Goal: Transaction & Acquisition: Purchase product/service

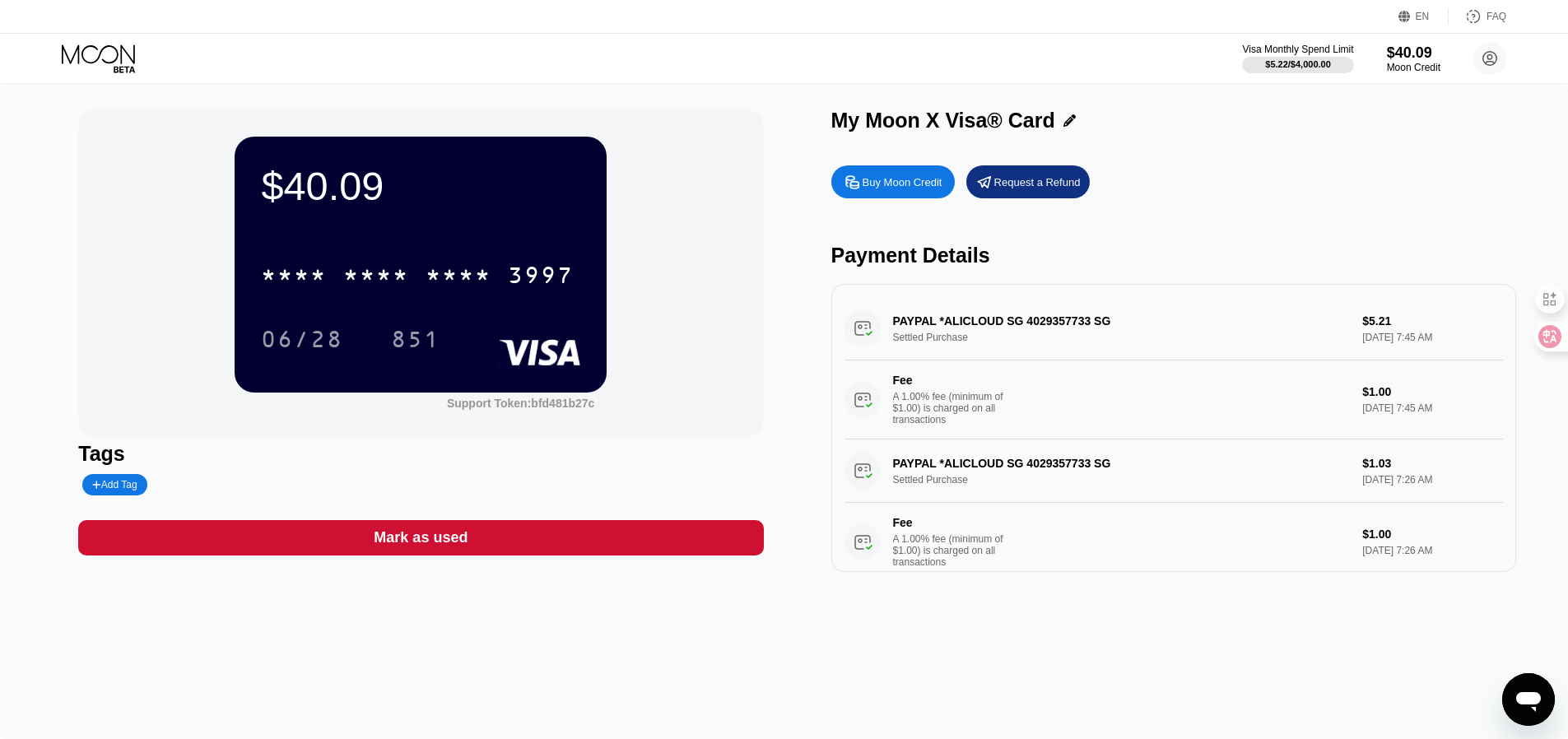
click at [507, 250] on div "* * * * * * * * * * * * 3997" at bounding box center [420, 270] width 320 height 56
click at [1548, 325] on div at bounding box center [1543, 337] width 44 height 30
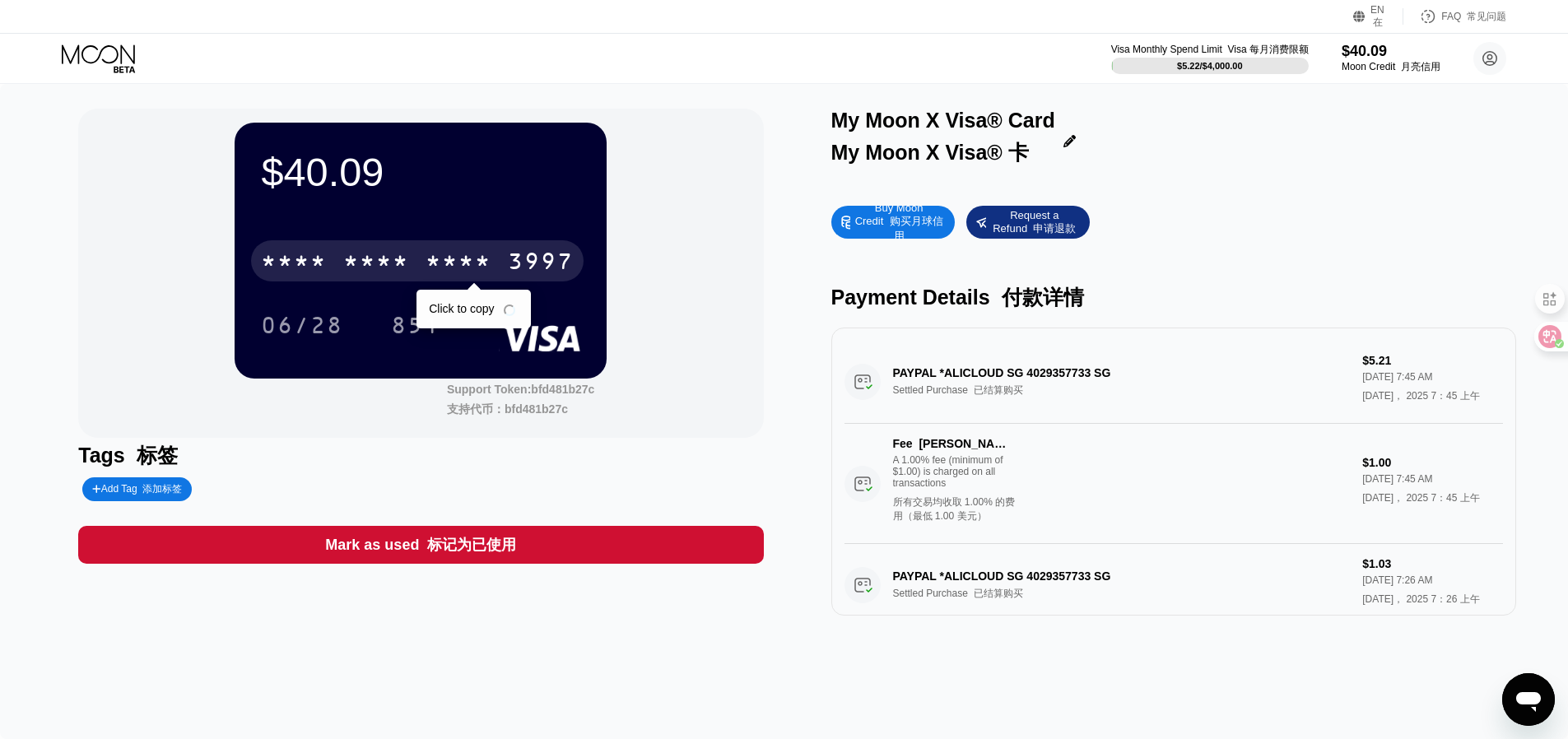
click at [339, 248] on div "* * * * * * * * * * * * 3997" at bounding box center [417, 261] width 332 height 41
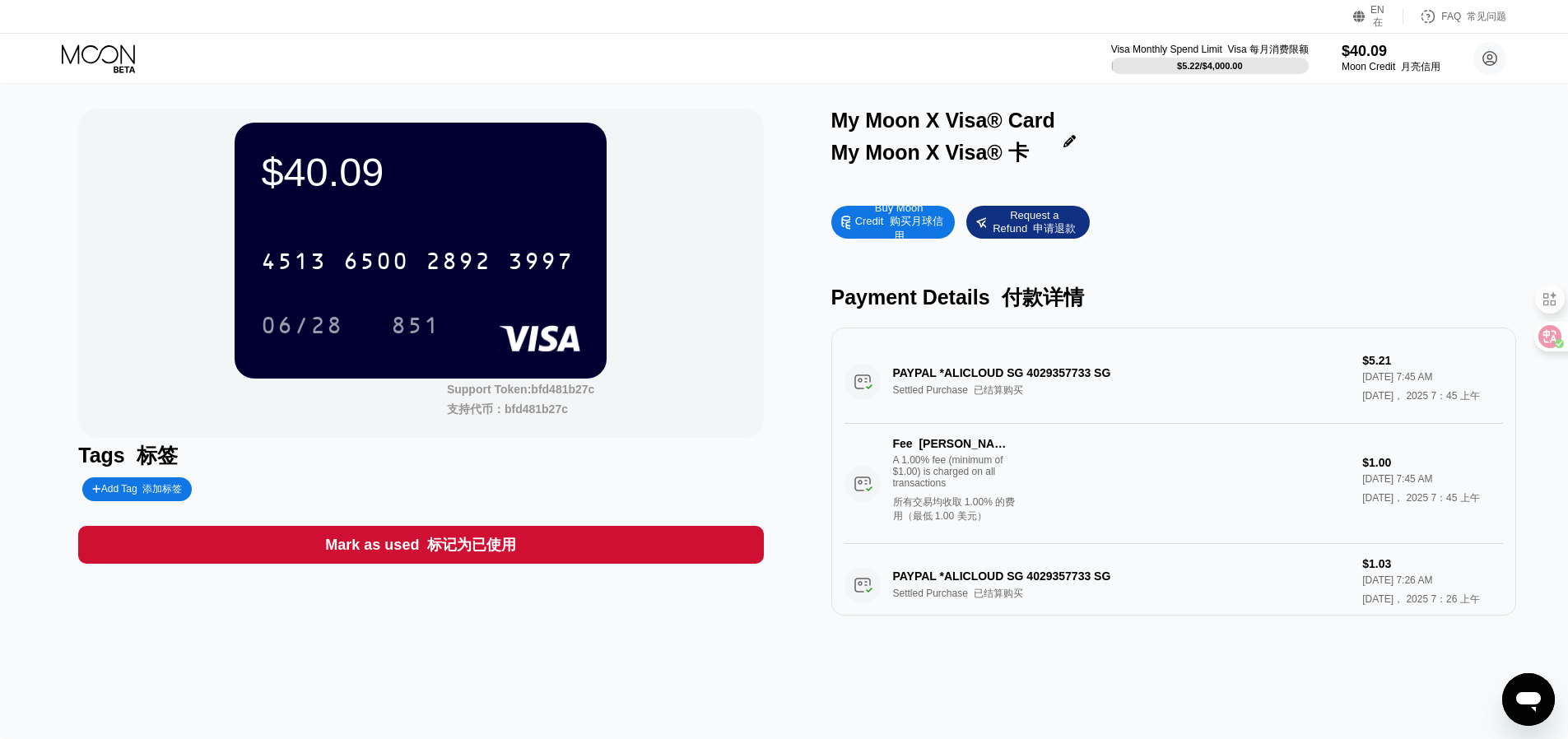
click at [405, 547] on div "Mark as used 标记为已使用" at bounding box center [421, 545] width 191 height 22
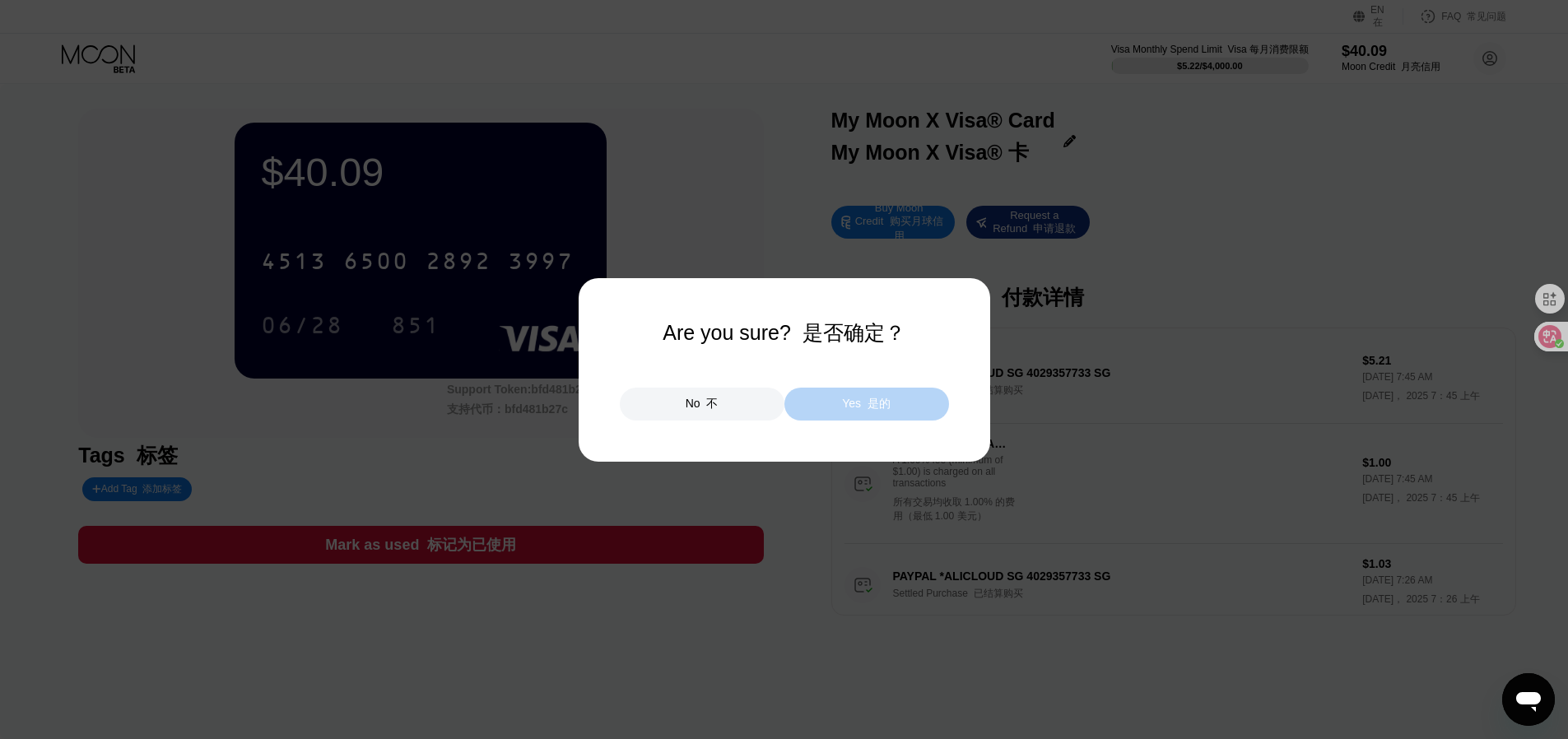
click at [822, 406] on div "Yes 是的" at bounding box center [866, 403] width 164 height 32
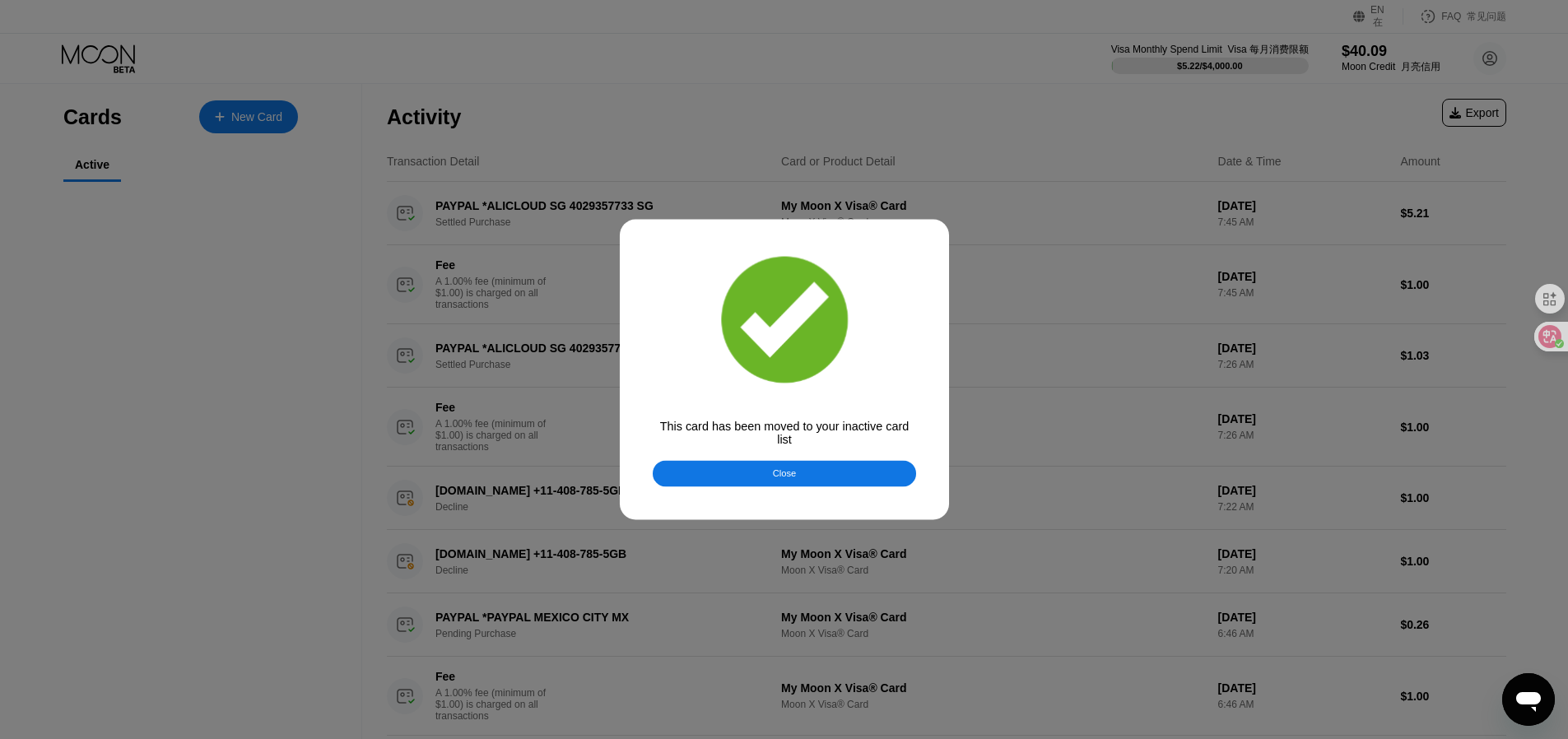
click at [411, 242] on div at bounding box center [790, 369] width 1581 height 739
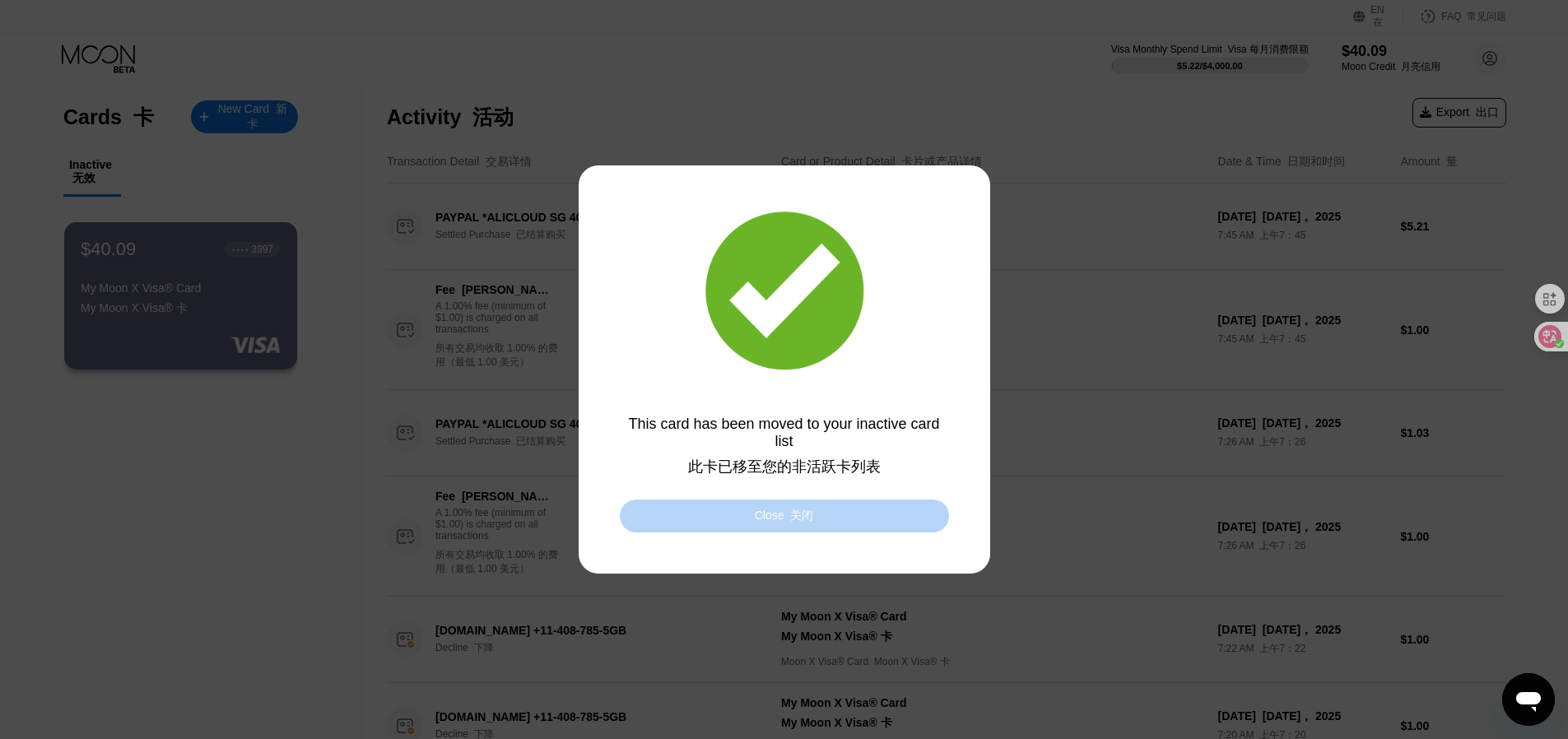
click at [810, 513] on font "关闭" at bounding box center [801, 515] width 23 height 13
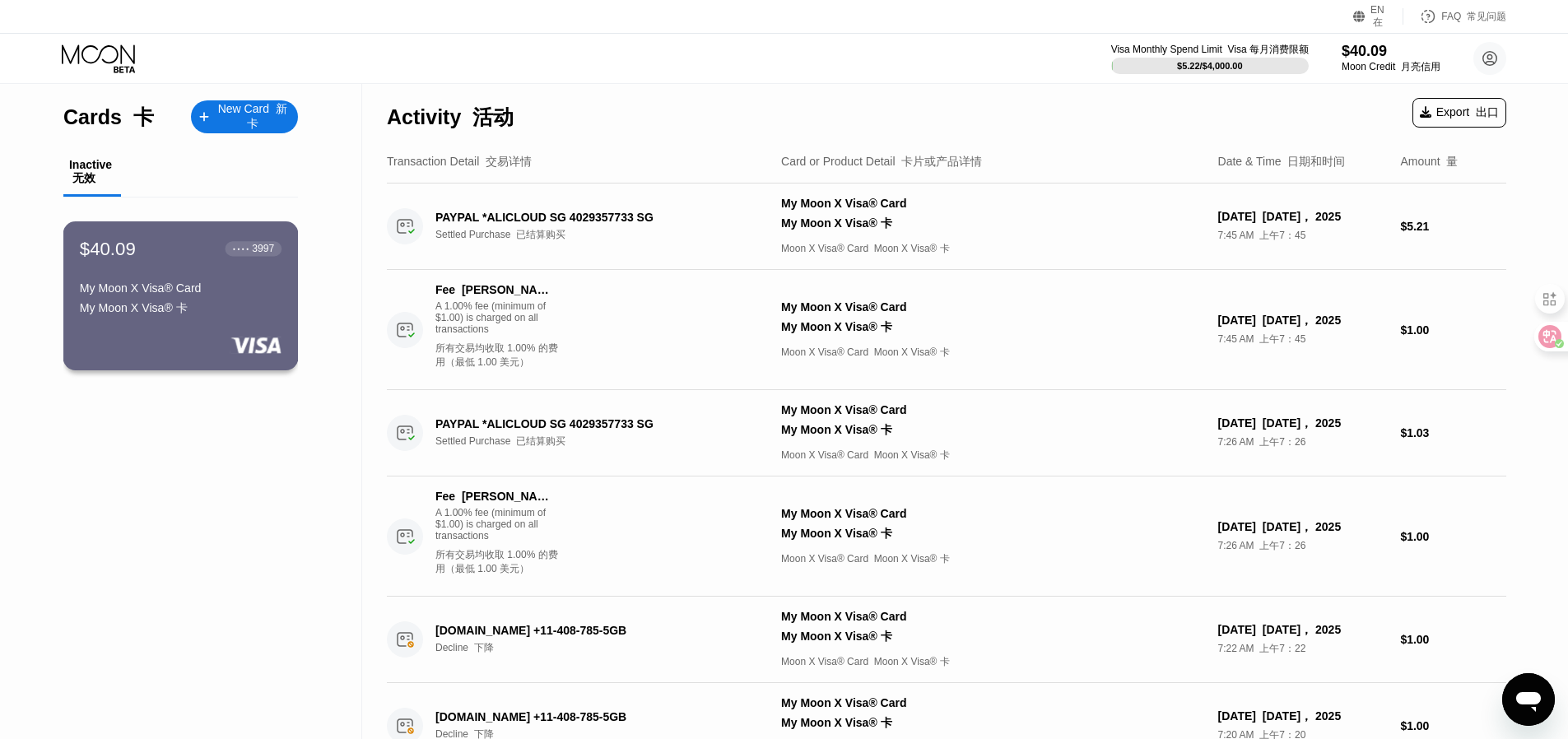
click at [129, 294] on div "My Moon X Visa® Card My Moon X Visa® 卡" at bounding box center [180, 302] width 202 height 42
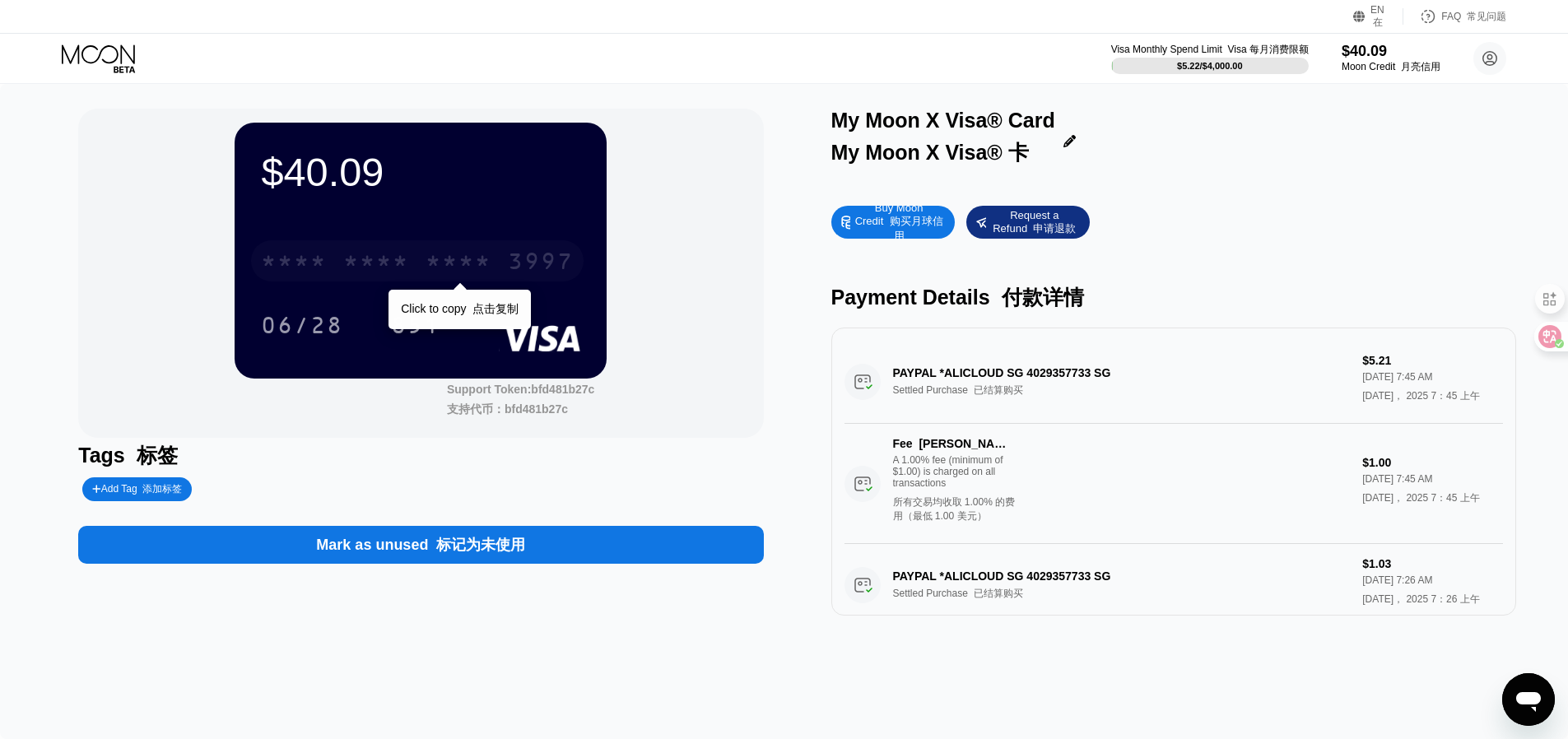
click at [349, 254] on div "* * * *" at bounding box center [376, 263] width 66 height 27
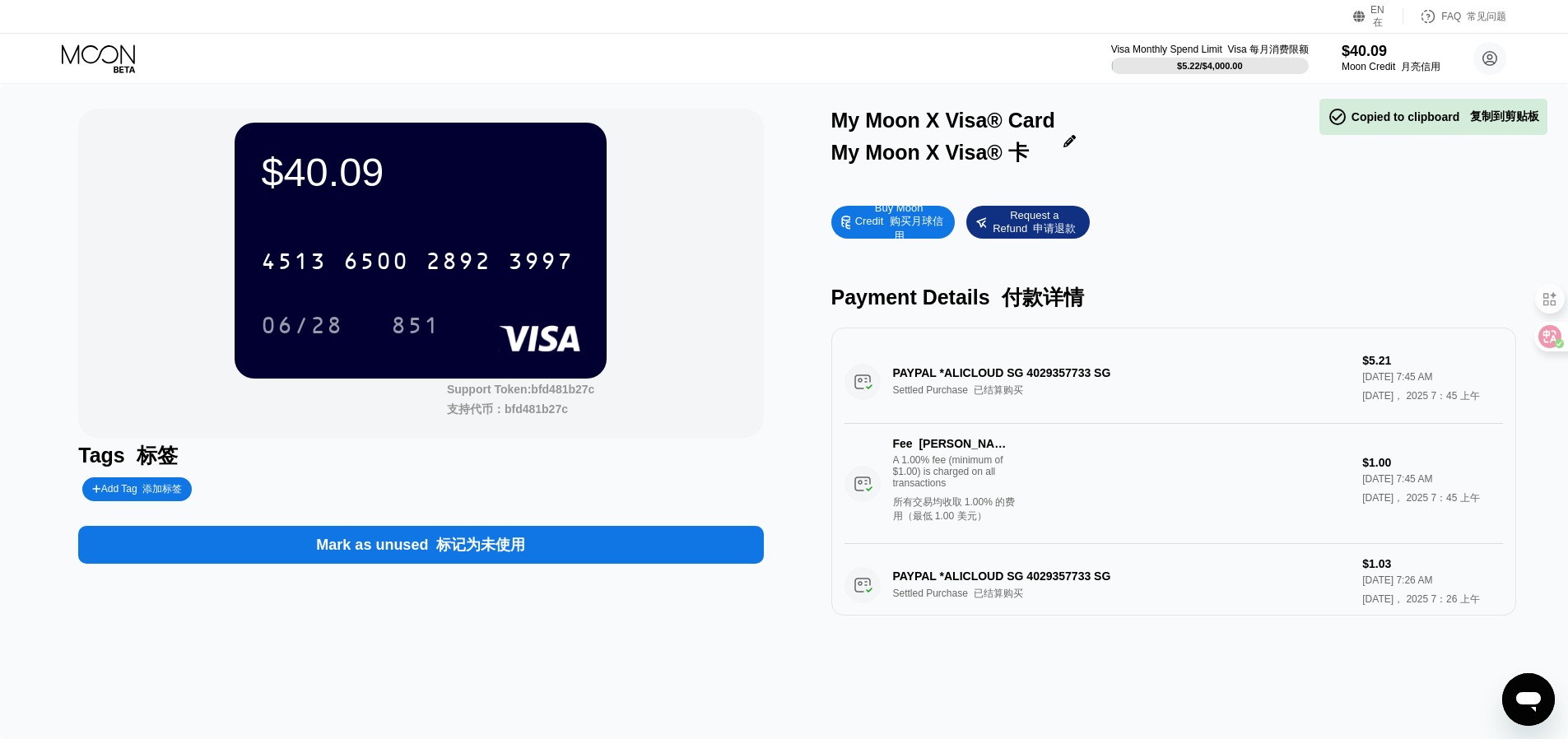
click at [720, 177] on div "$40.09 4513 6500 2892 3997 06/28 851 Support Token: bfd481b27c 支持代币：bfd481b27c" at bounding box center [420, 273] width 685 height 330
click at [708, 180] on div "$40.09 4513 6500 2892 3997 06/28 851 Support Token: bfd481b27c 支持代币：bfd481b27c" at bounding box center [420, 273] width 685 height 330
click at [895, 220] on font "购买月球信用" at bounding box center [917, 228] width 53 height 28
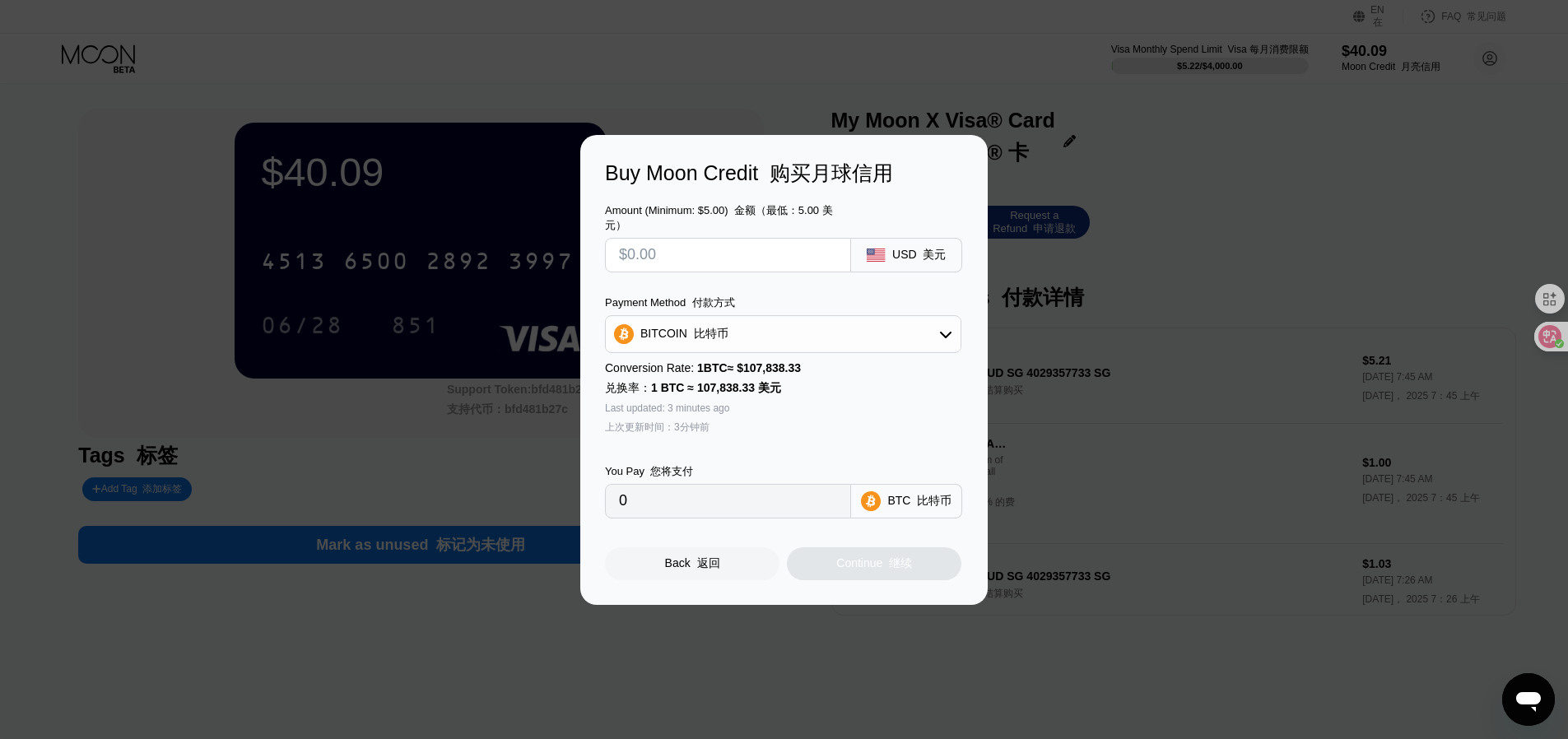
click at [669, 247] on input "text" at bounding box center [728, 255] width 218 height 32
click at [512, 461] on div "Buy Moon Credit 购买月球信用 Amount (Minimum: $5.00) 金额（最低：5.00 美元） USD 美元 Payment Me…" at bounding box center [784, 370] width 1568 height 470
click at [689, 565] on div "Back 返回" at bounding box center [693, 564] width 55 height 15
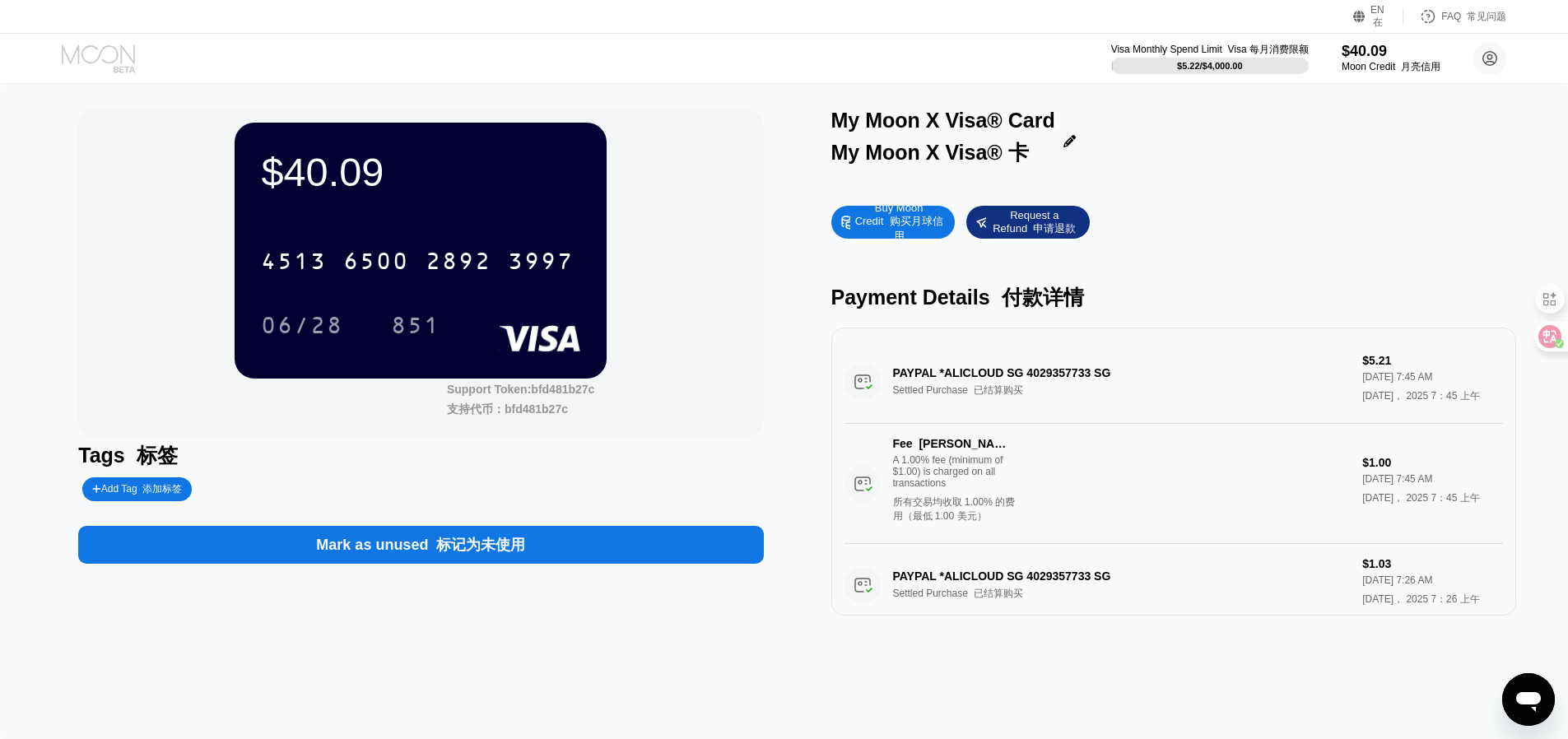
click at [72, 62] on icon at bounding box center [100, 58] width 77 height 29
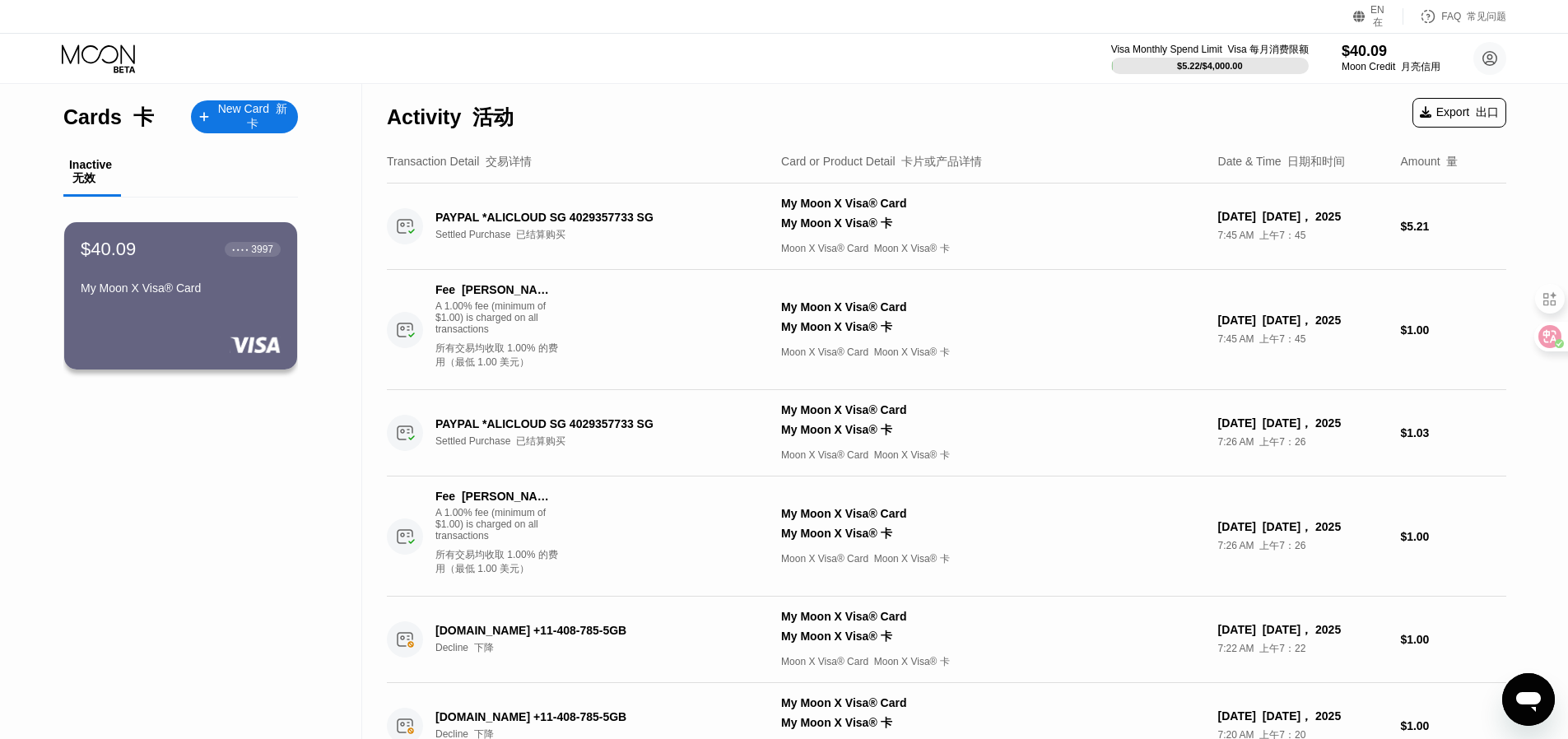
click at [242, 114] on div "New Card 新卡" at bounding box center [252, 117] width 75 height 31
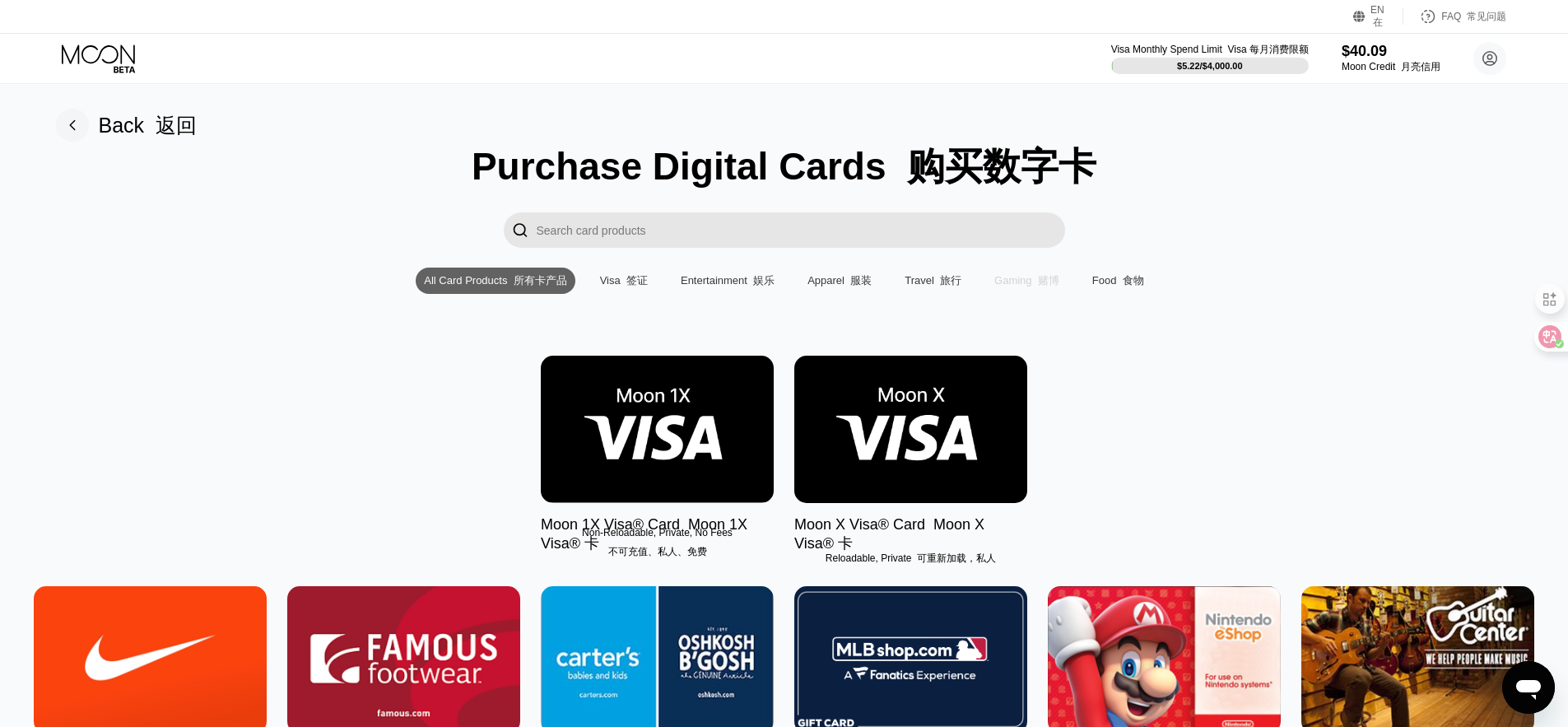
click at [1024, 281] on div "Gaming 赌博" at bounding box center [1027, 280] width 65 height 15
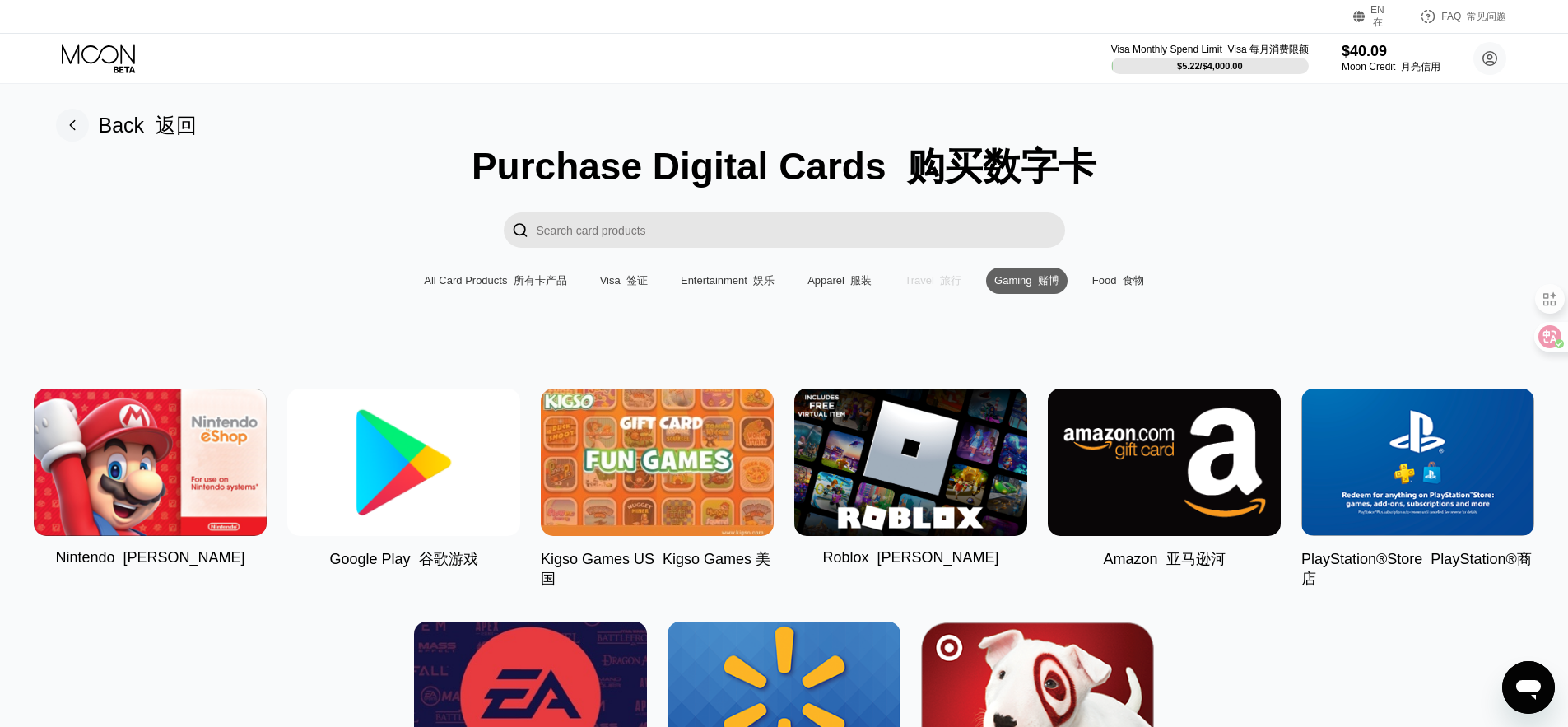
click at [943, 284] on font "旅行" at bounding box center [951, 280] width 22 height 13
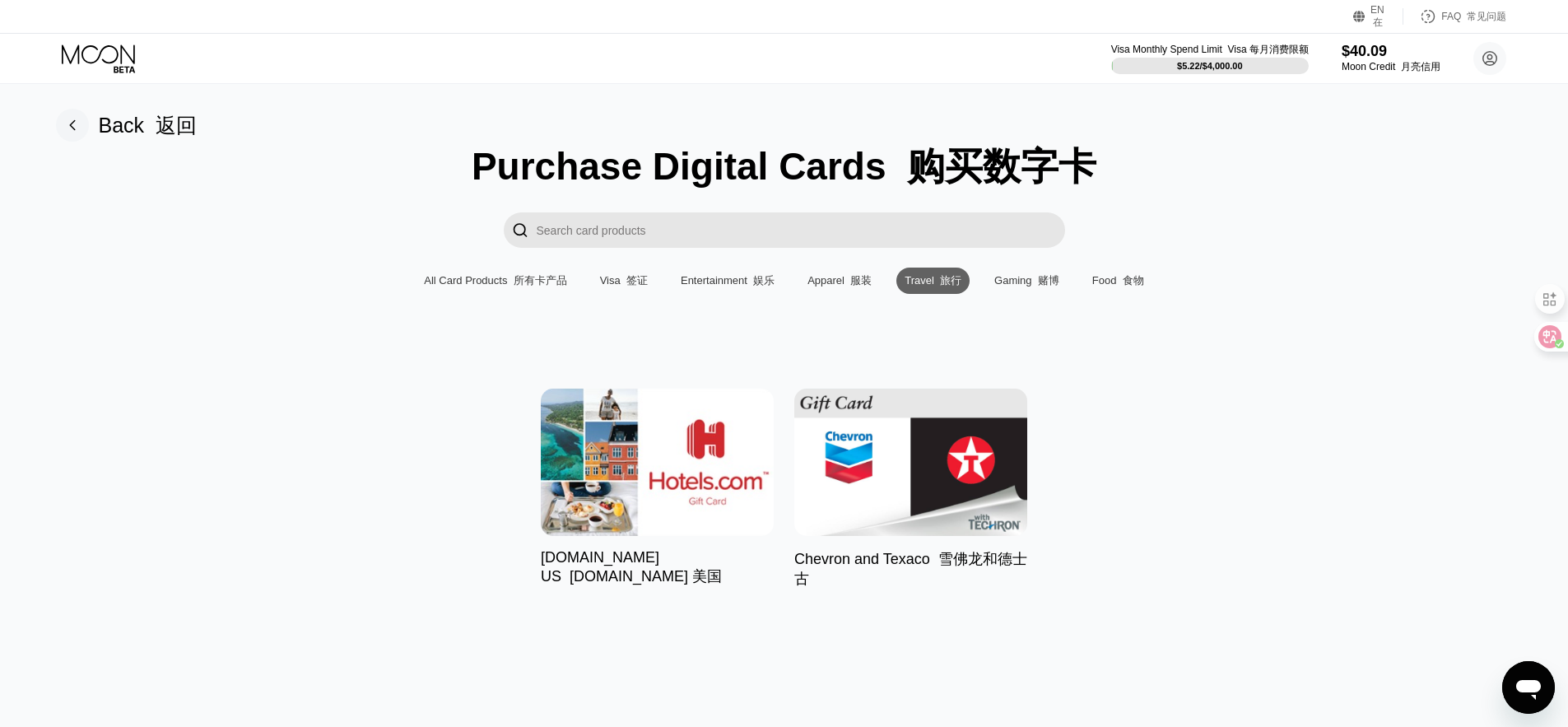
click at [827, 279] on div "Apparel 服装" at bounding box center [839, 280] width 64 height 15
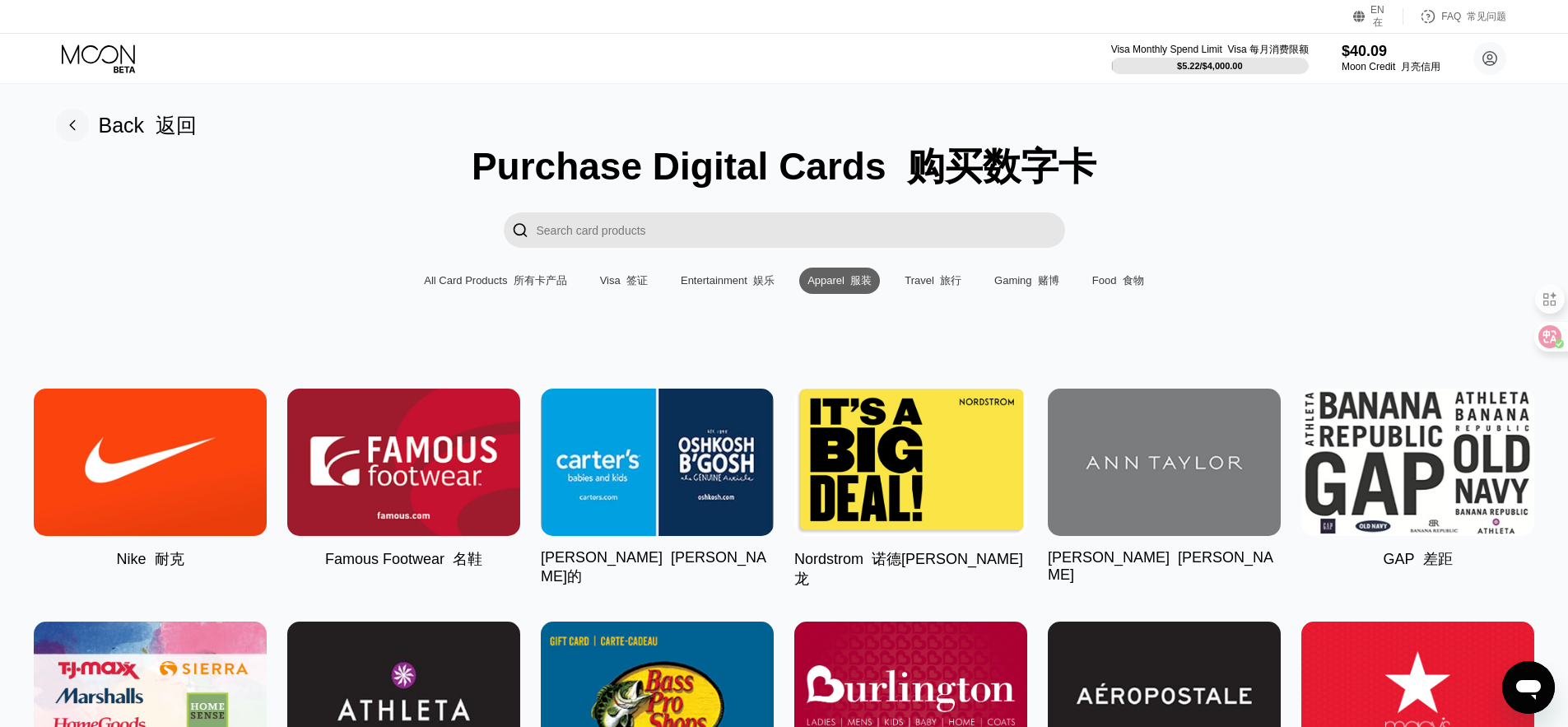
click at [722, 282] on div "Entertainment 娱乐" at bounding box center [727, 280] width 93 height 15
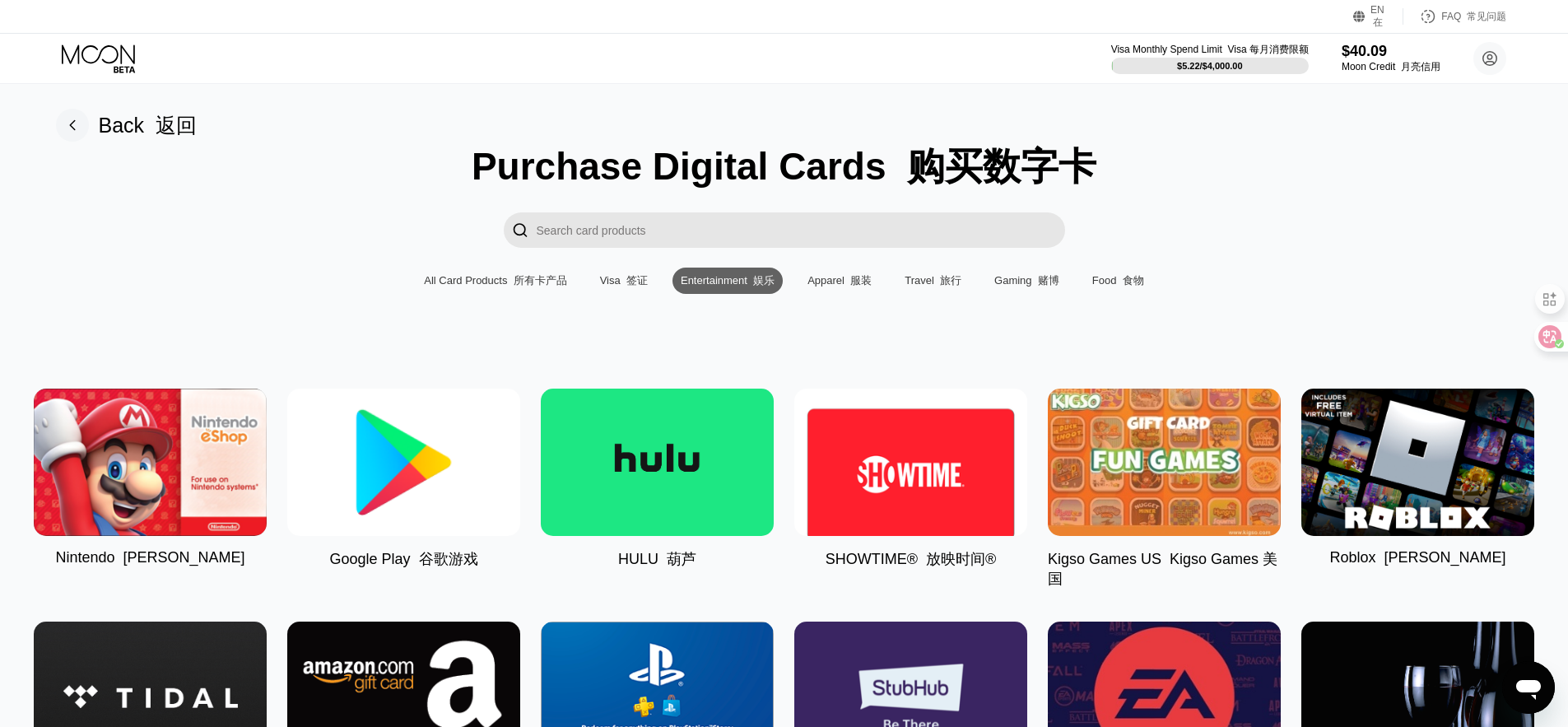
click at [618, 277] on div "Visa 签证" at bounding box center [624, 280] width 48 height 15
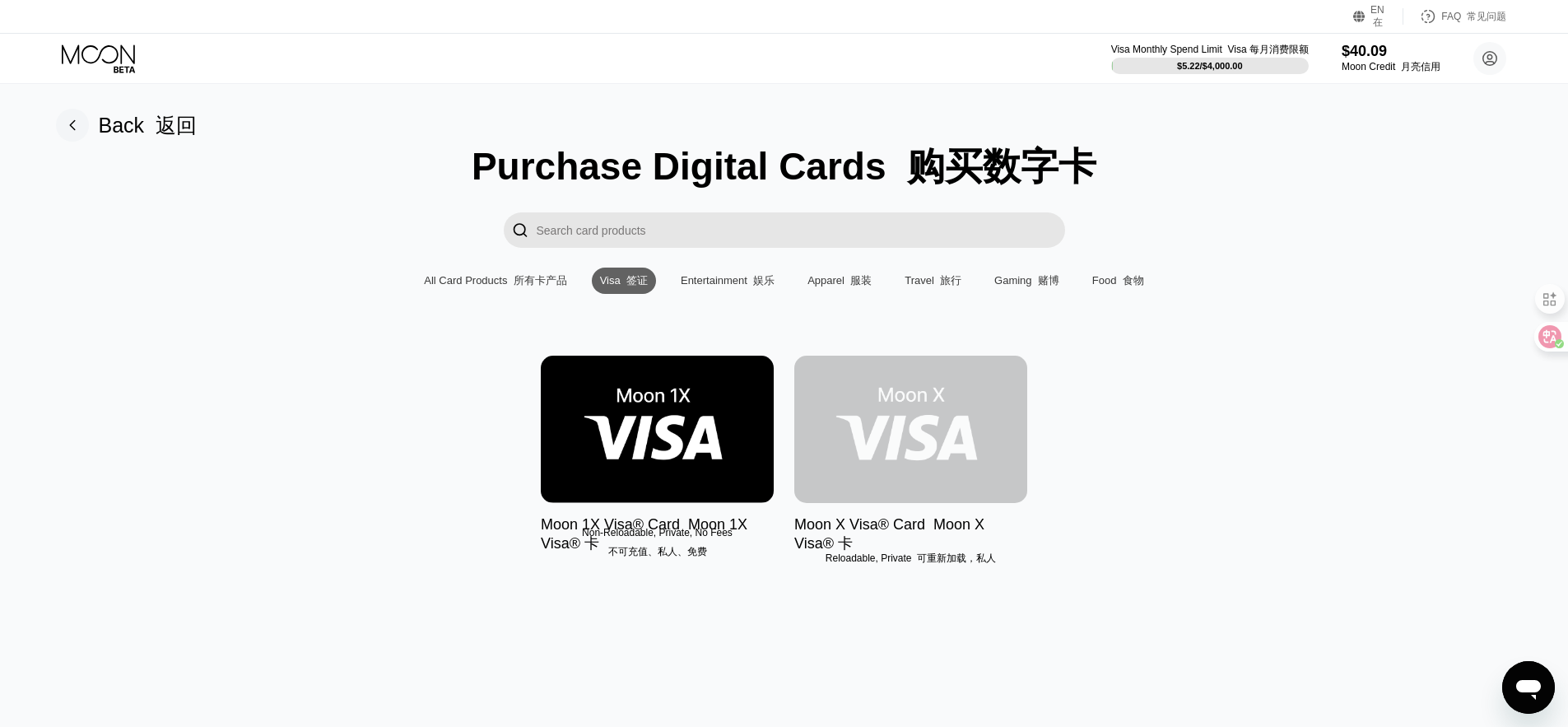
click at [919, 406] on img at bounding box center [910, 429] width 233 height 148
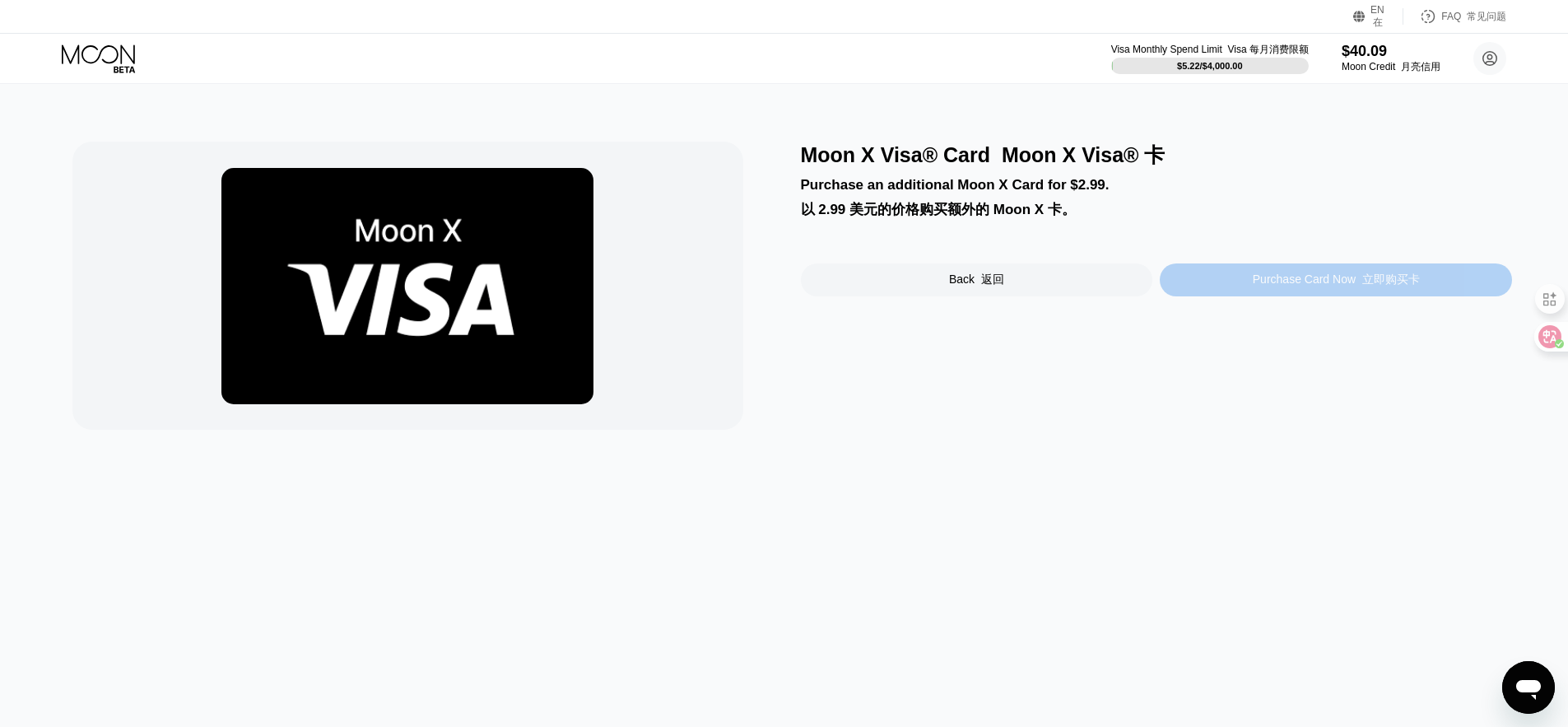
click at [1265, 284] on div "Purchase Card Now 立即购买卡" at bounding box center [1336, 279] width 167 height 15
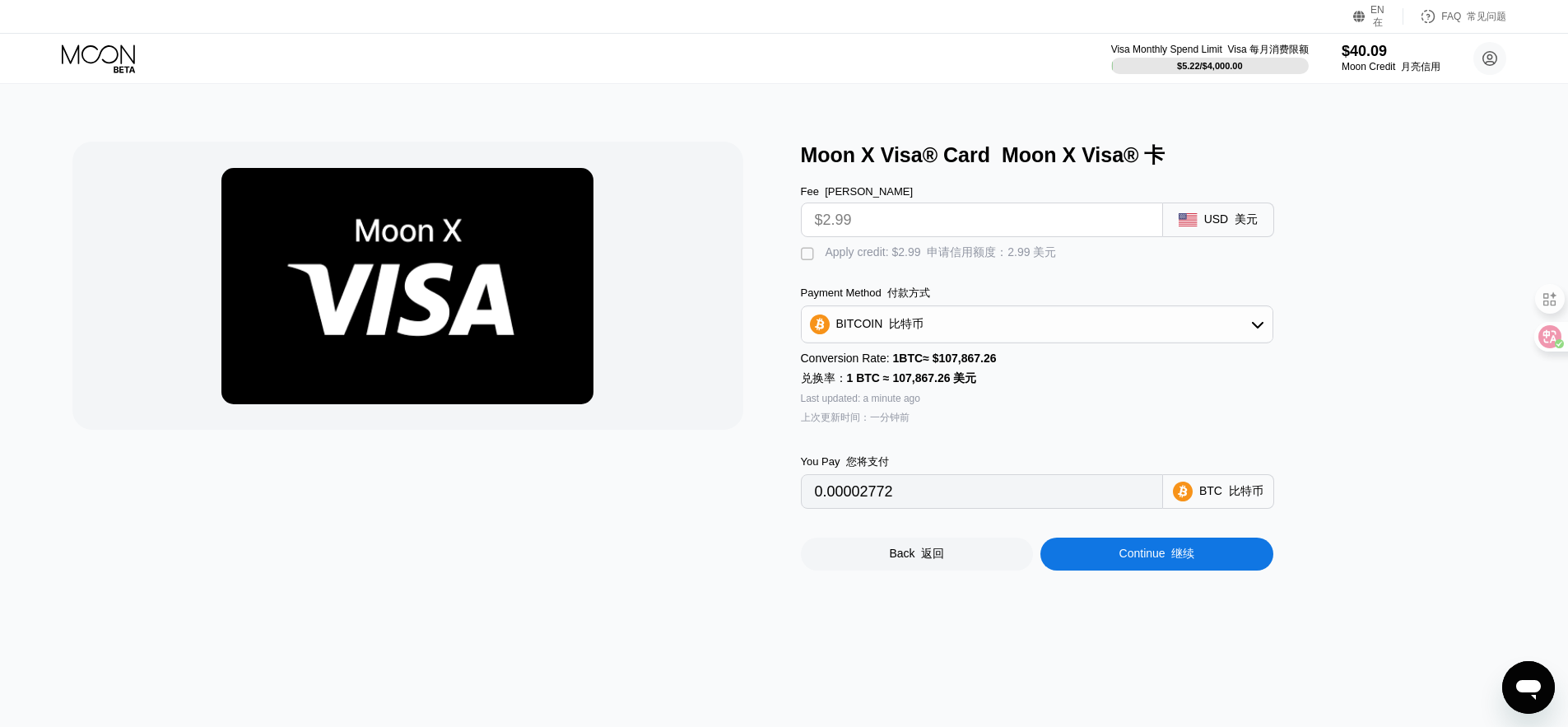
click at [799, 257] on div "Moon X Visa® Card Moon X Visa® 卡 Fee [PERSON_NAME]$2.99 USD 美元  Apply credit: …" at bounding box center [785, 356] width 1424 height 429
click at [1217, 321] on div "BITCOIN 比特币" at bounding box center [1037, 324] width 471 height 32
click at [995, 400] on font "USDT 在 TRON 上" at bounding box center [978, 404] width 96 height 13
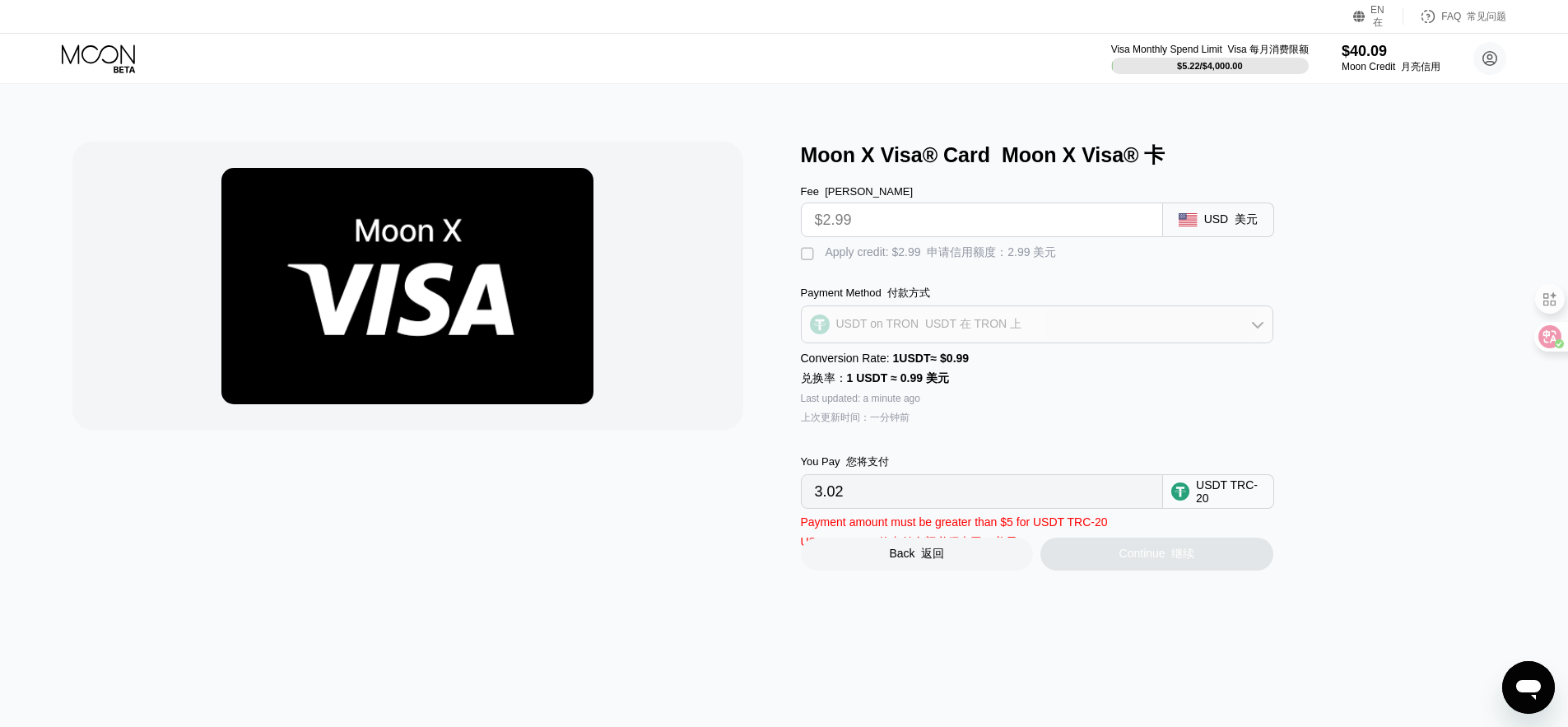
click at [986, 315] on div "USDT on TRON USDT 在 TRON 上" at bounding box center [1037, 324] width 471 height 32
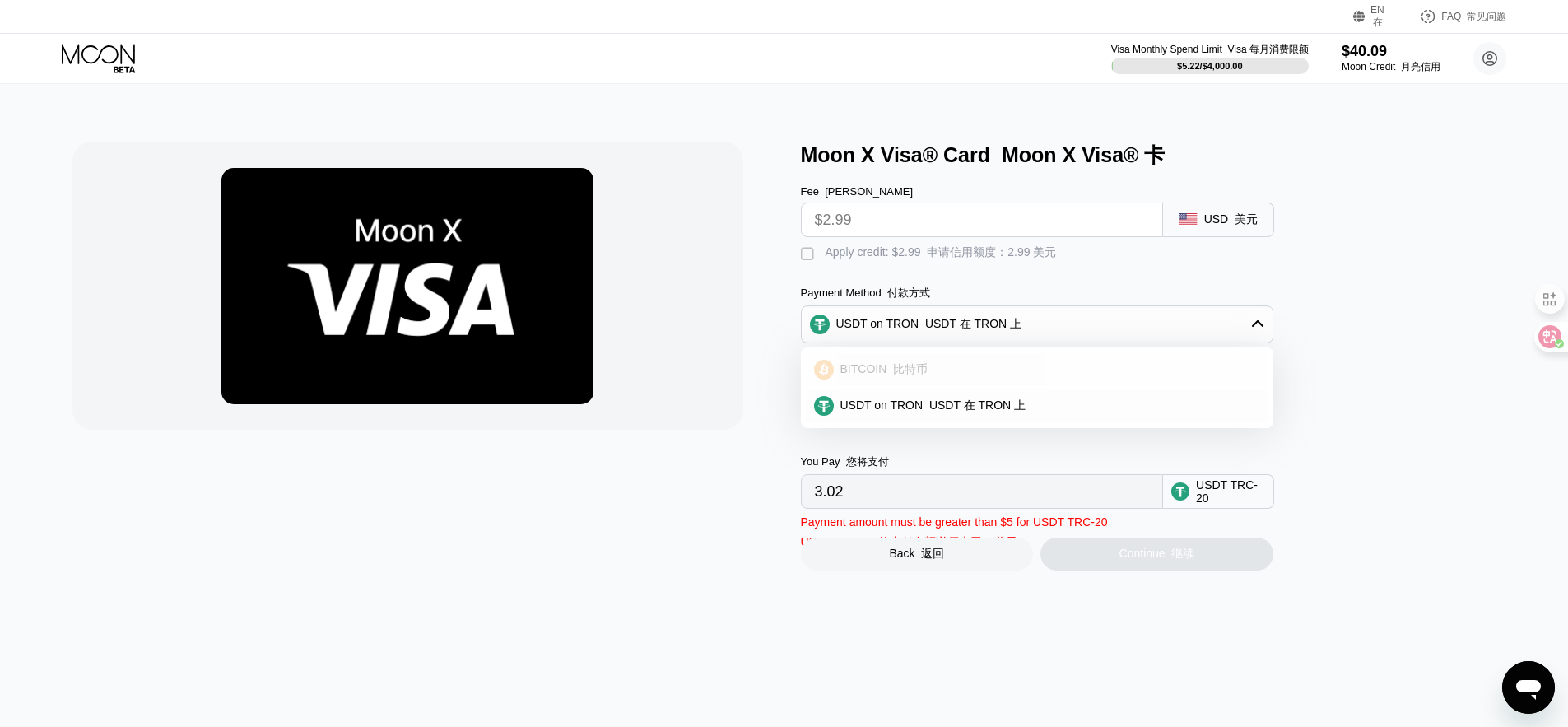
click at [896, 367] on font "比特币" at bounding box center [910, 368] width 34 height 13
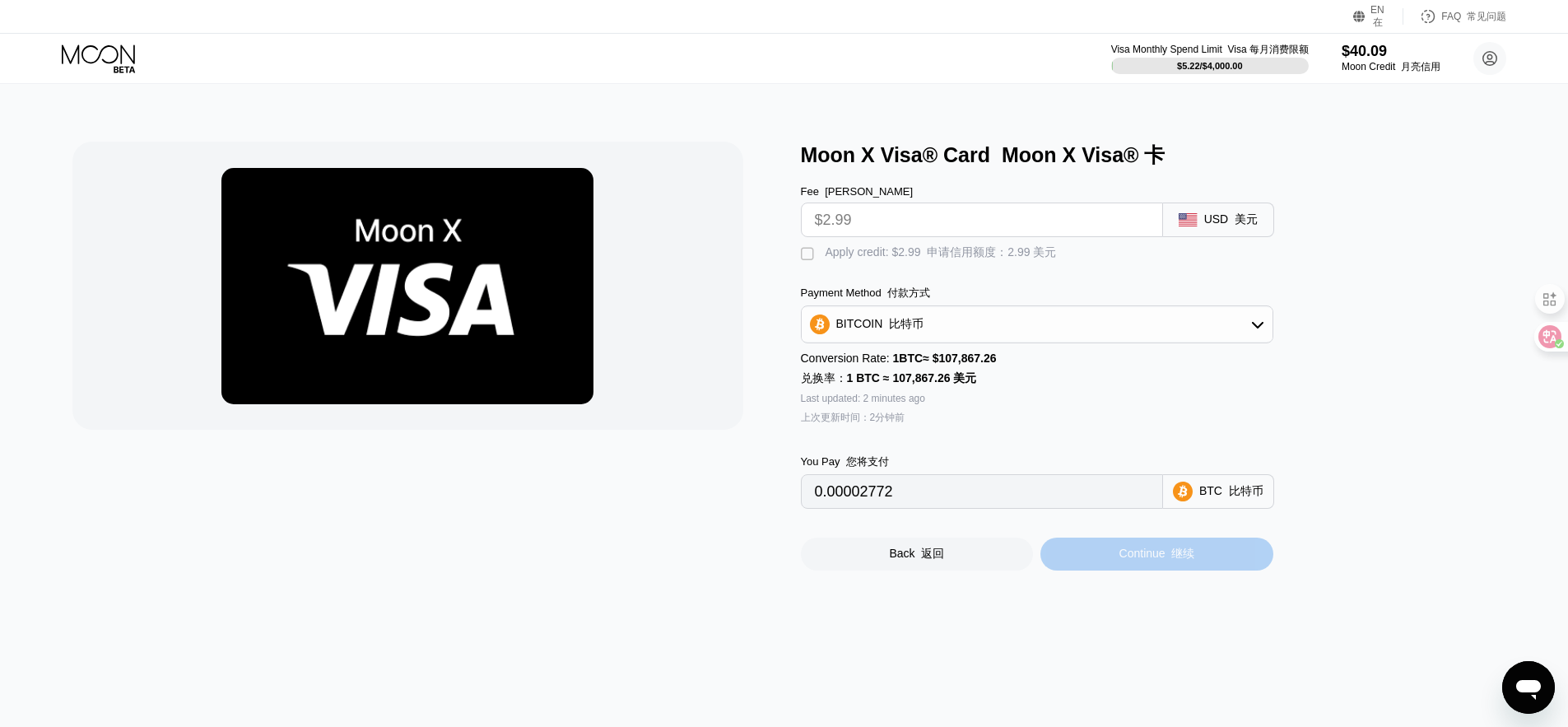
click at [1137, 553] on div "Continue 继续" at bounding box center [1157, 554] width 76 height 15
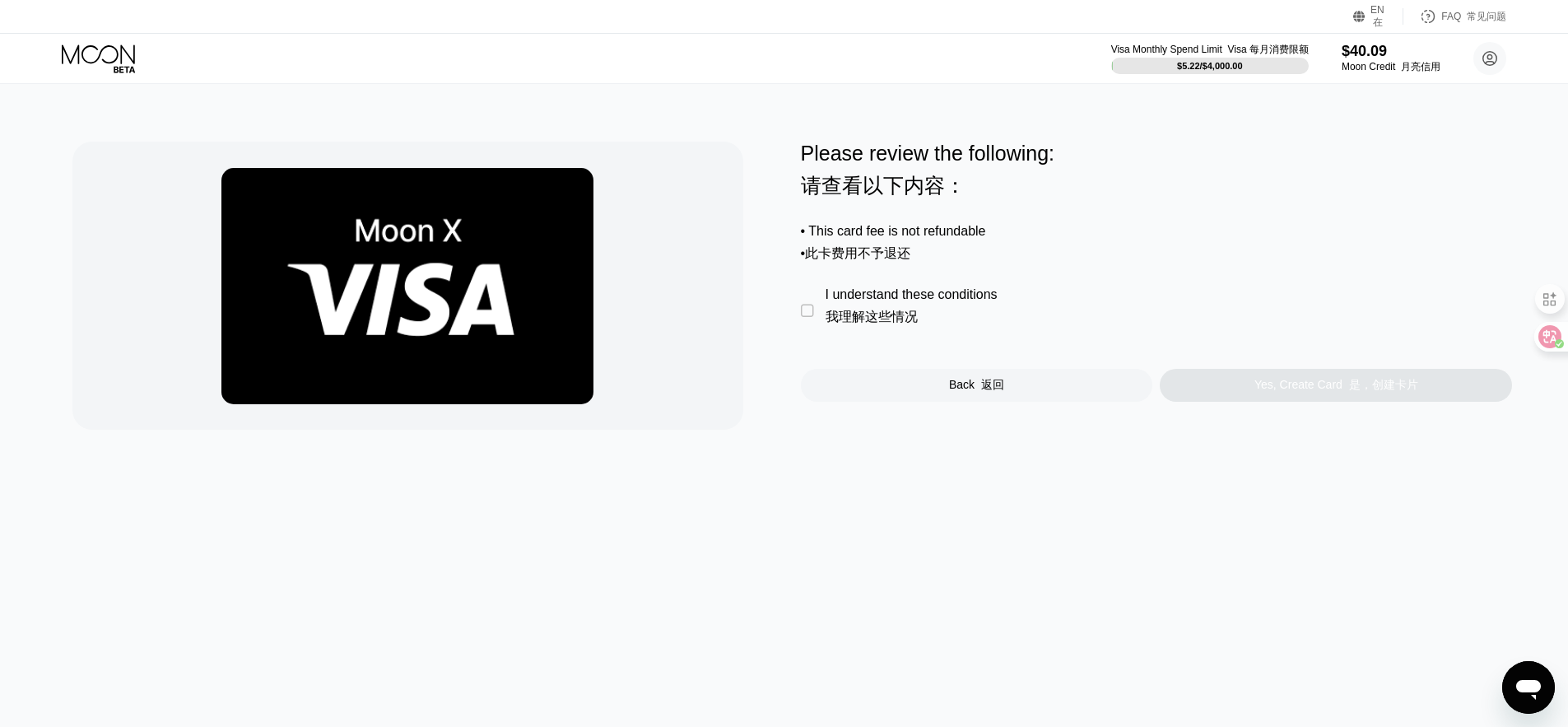
click at [810, 320] on div "" at bounding box center [809, 311] width 17 height 17
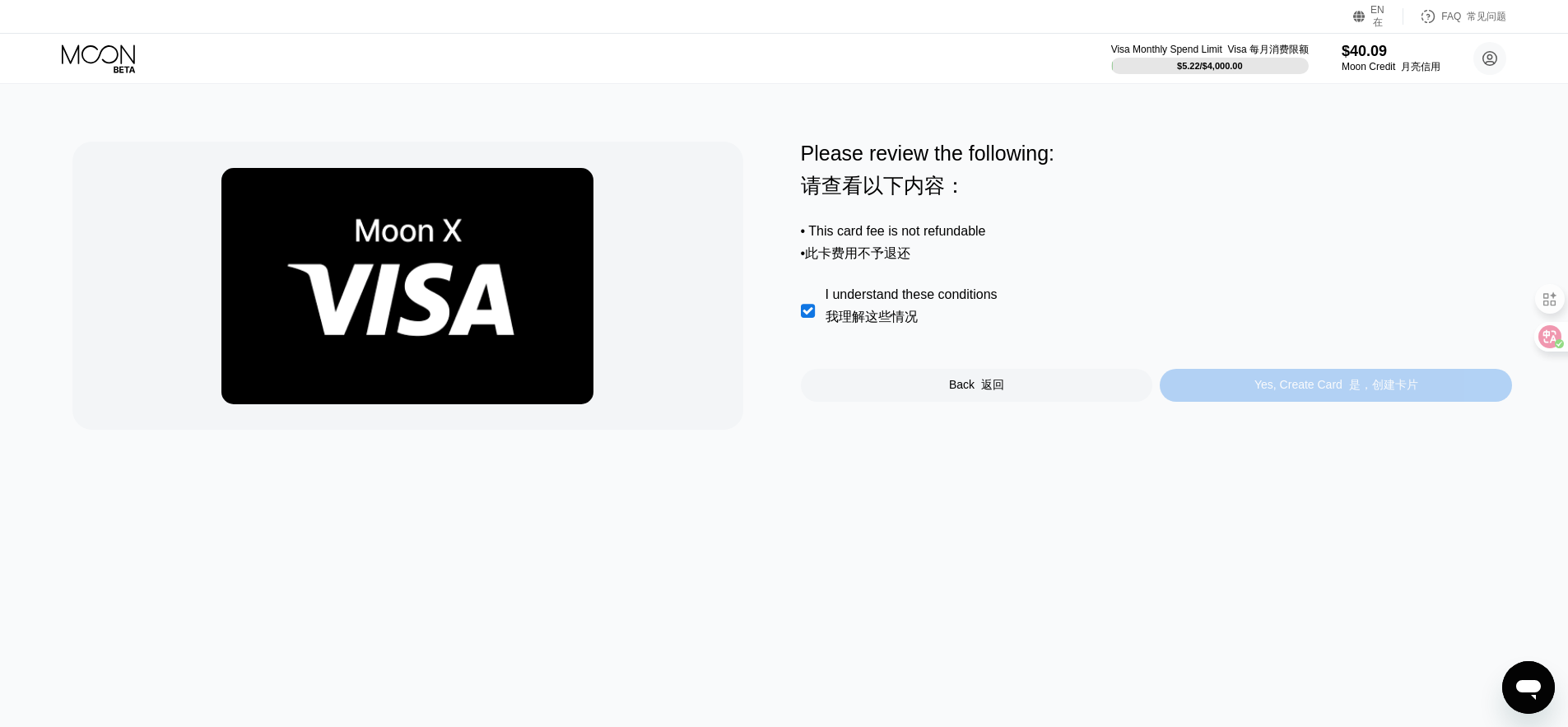
click at [1288, 393] on div "Yes, Create Card 是，创建卡片" at bounding box center [1336, 385] width 164 height 15
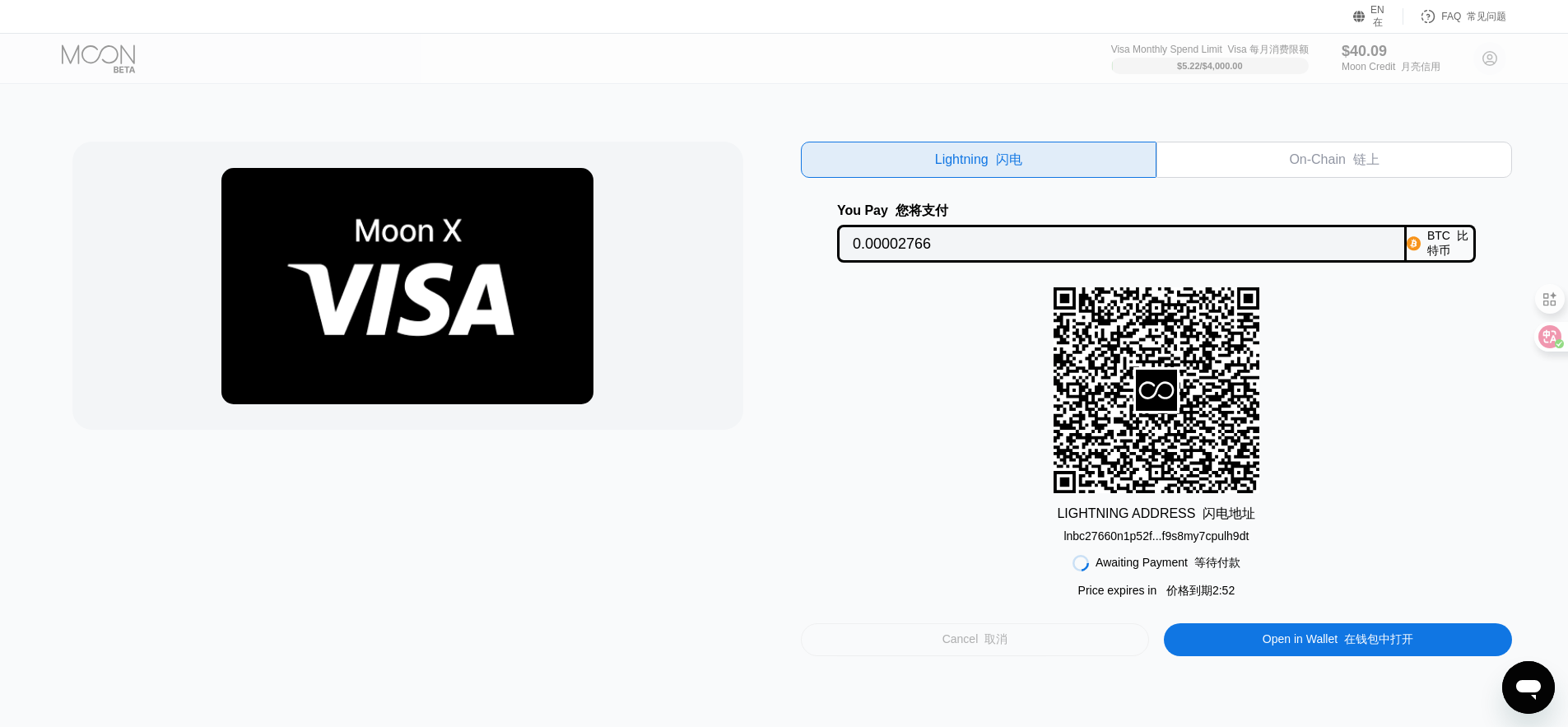
click at [1061, 641] on div "Cancel 取消" at bounding box center [975, 638] width 349 height 32
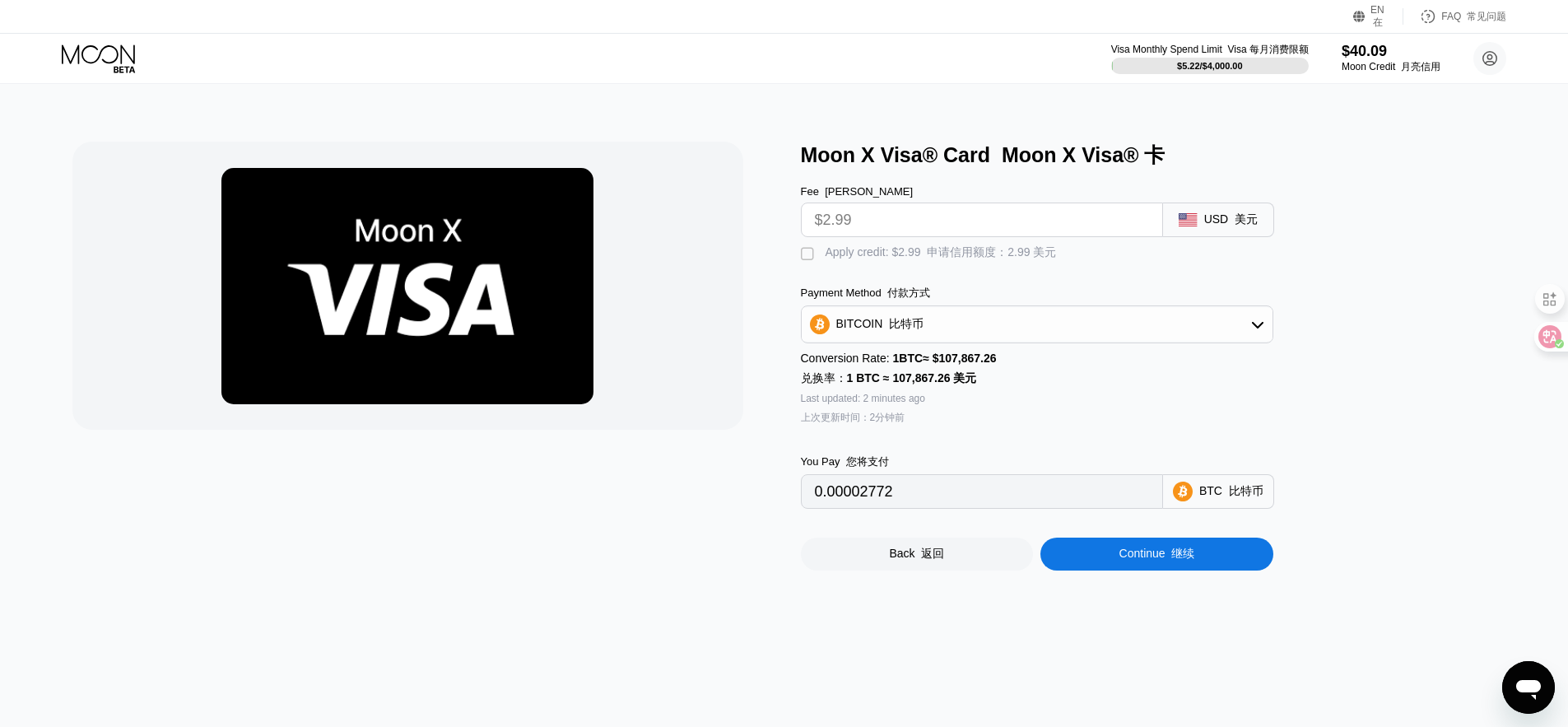
click at [1197, 326] on div "BITCOIN 比特币" at bounding box center [1037, 324] width 471 height 32
click at [985, 405] on font "USDT 在 TRON 上" at bounding box center [978, 404] width 96 height 13
type input "3.02"
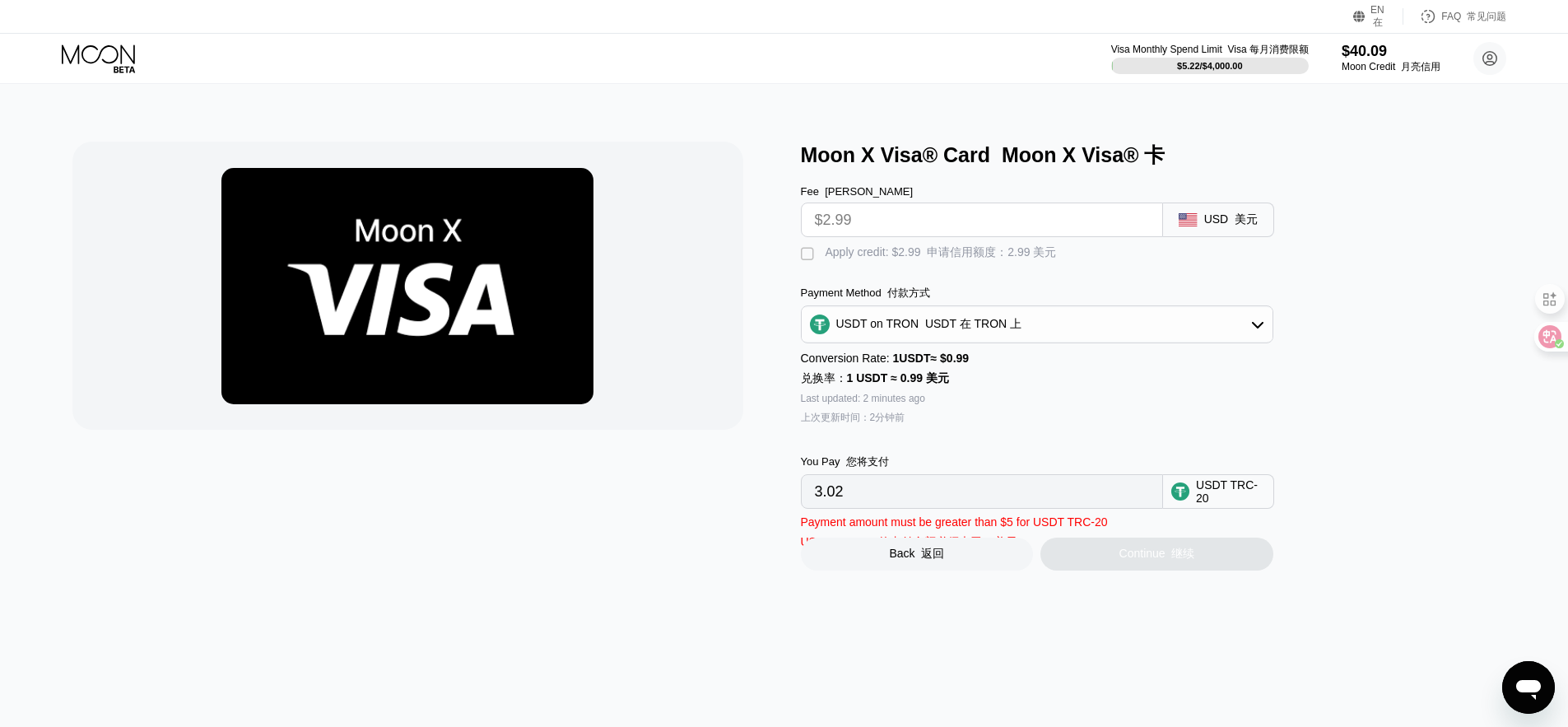
click at [930, 560] on font "返回" at bounding box center [932, 553] width 23 height 13
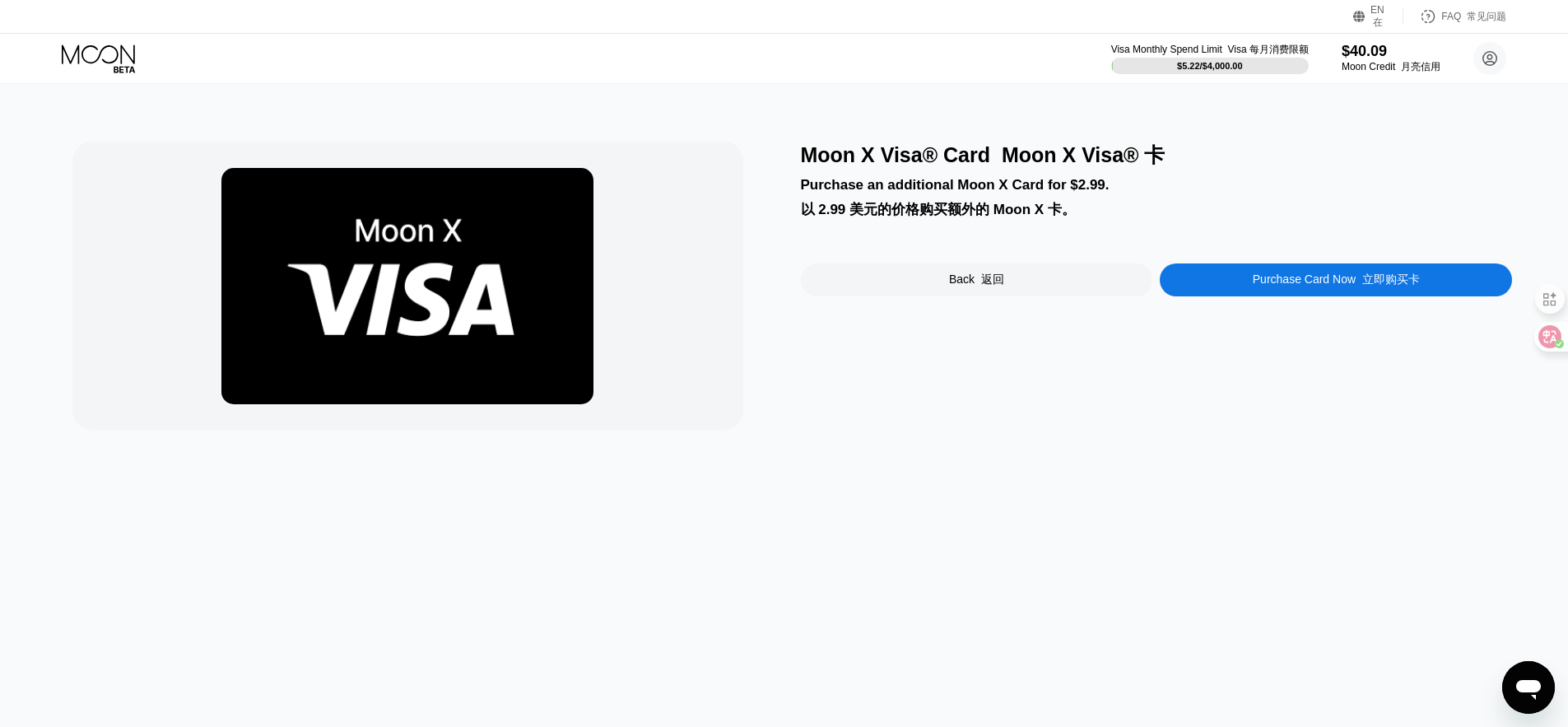
click at [1101, 281] on div "Back 返回" at bounding box center [977, 279] width 352 height 32
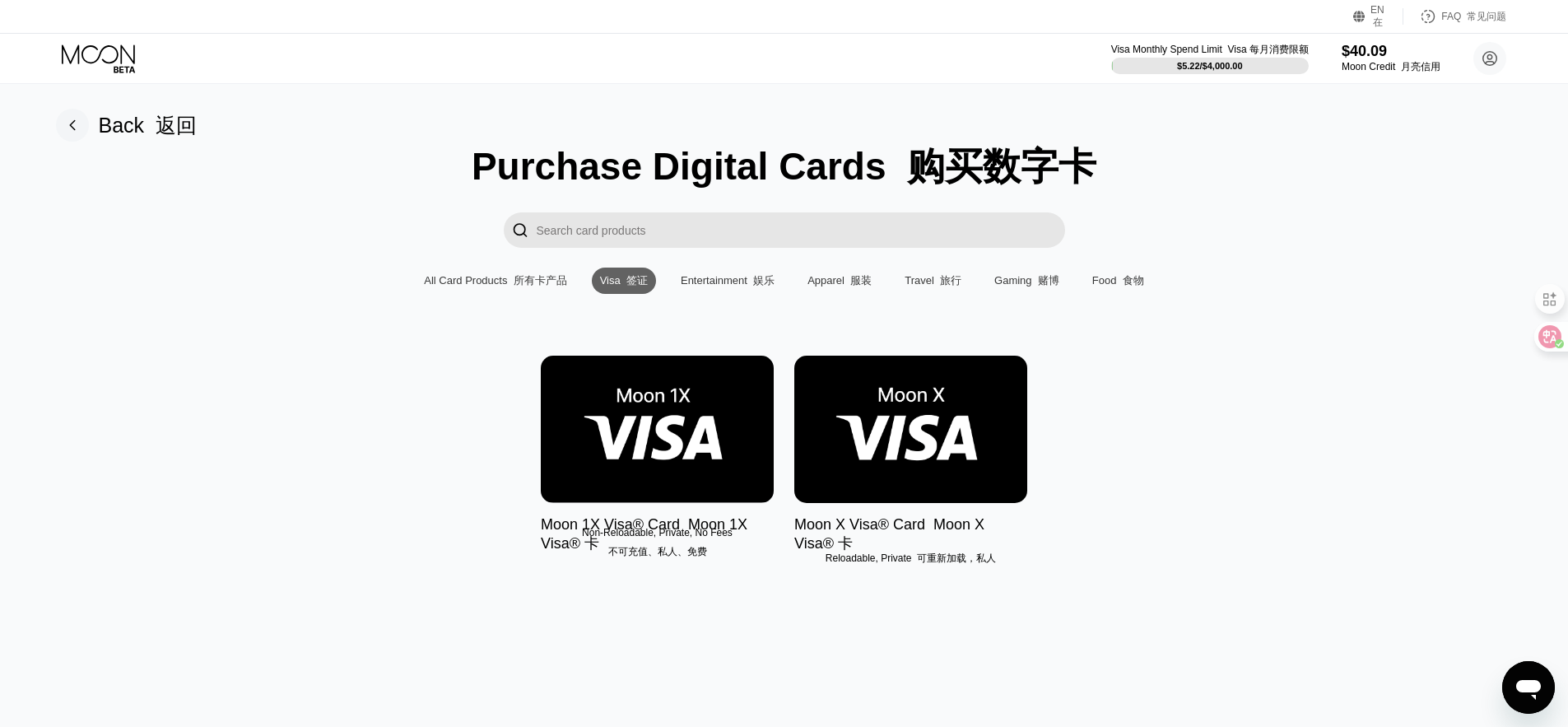
click at [138, 121] on div "Back 返回" at bounding box center [148, 126] width 98 height 28
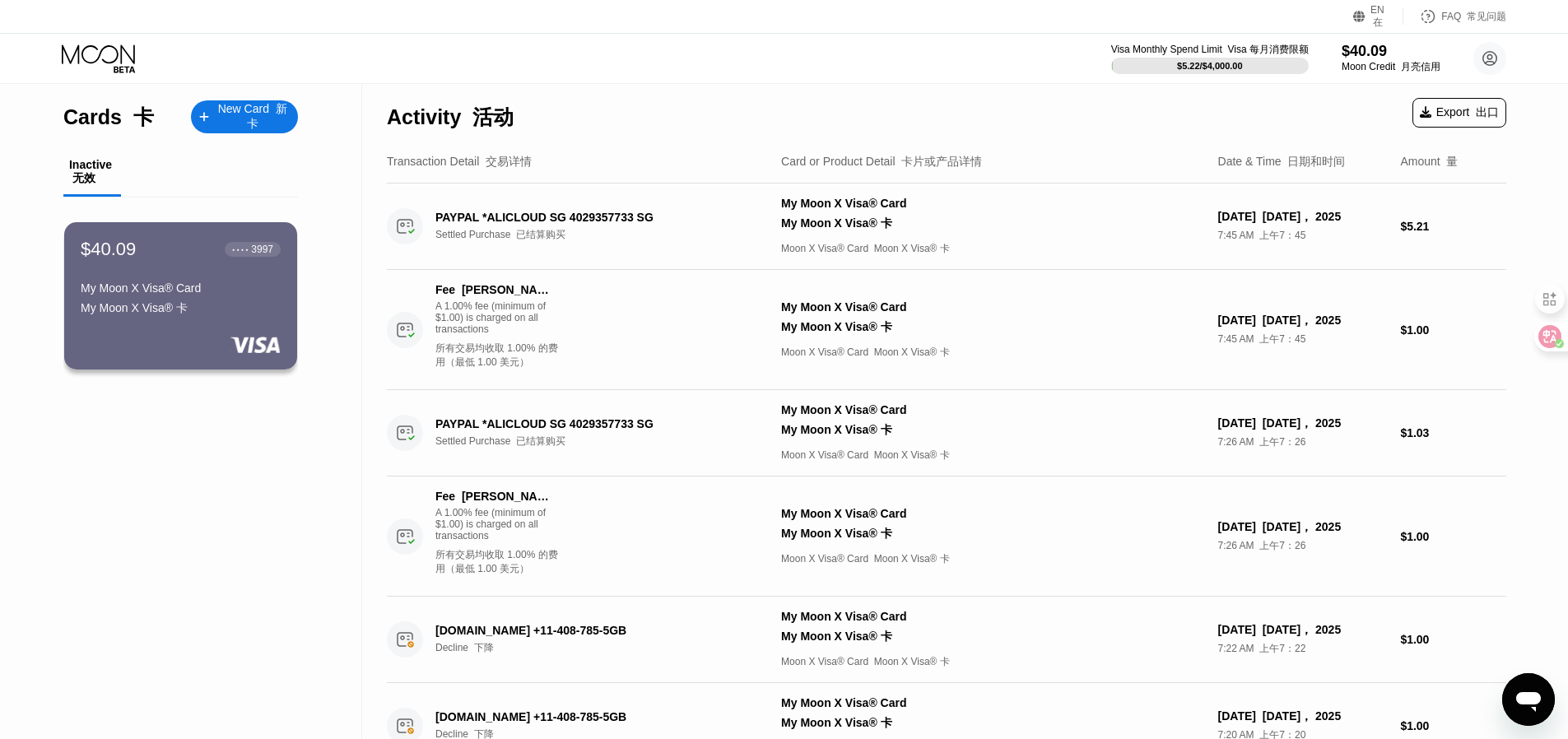
click at [92, 164] on div "Inactive 无效" at bounding box center [91, 172] width 46 height 28
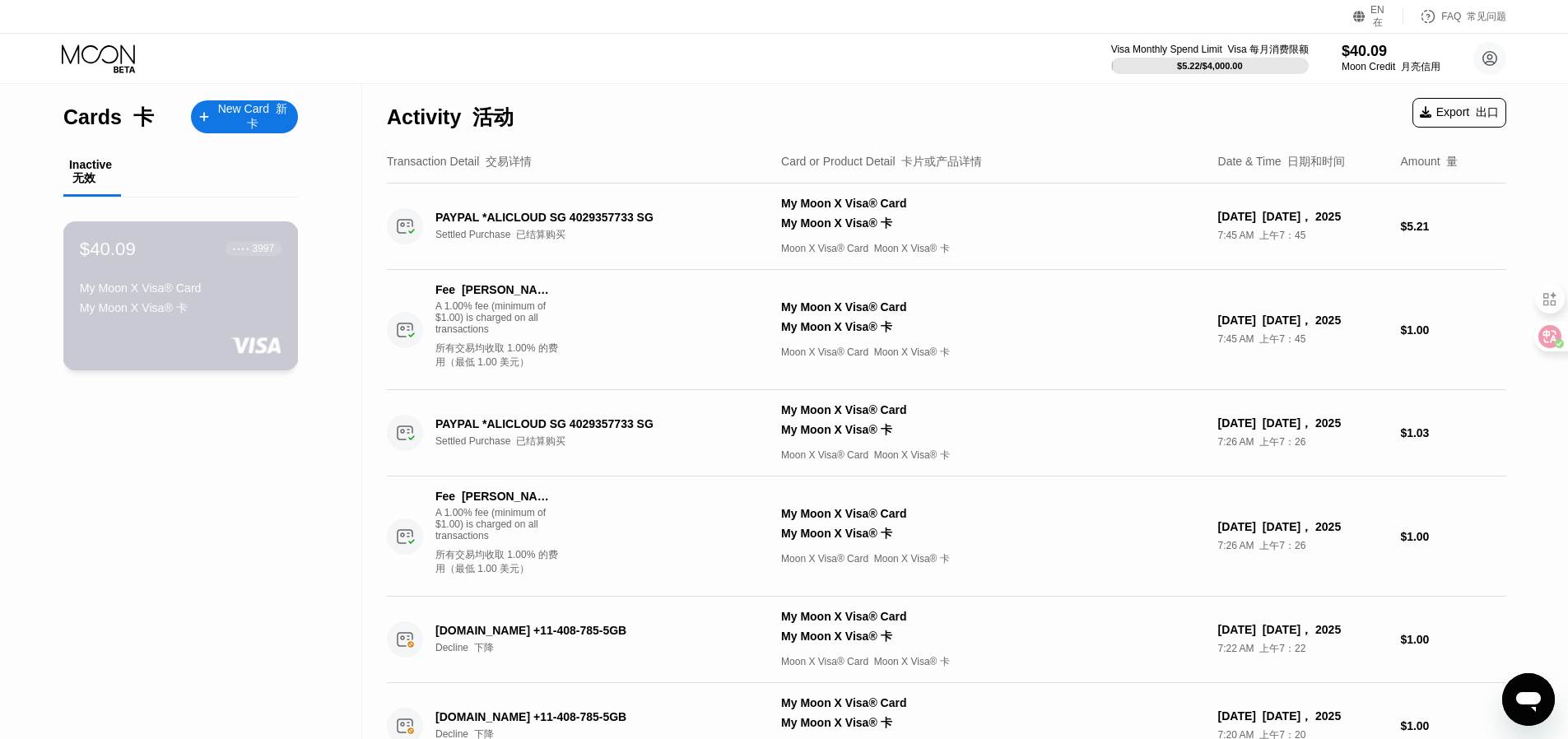
click at [164, 283] on div "$40.09 ● ● ● ● 3997 My Moon X Visa® Card My Moon X Visa® 卡" at bounding box center [180, 283] width 202 height 92
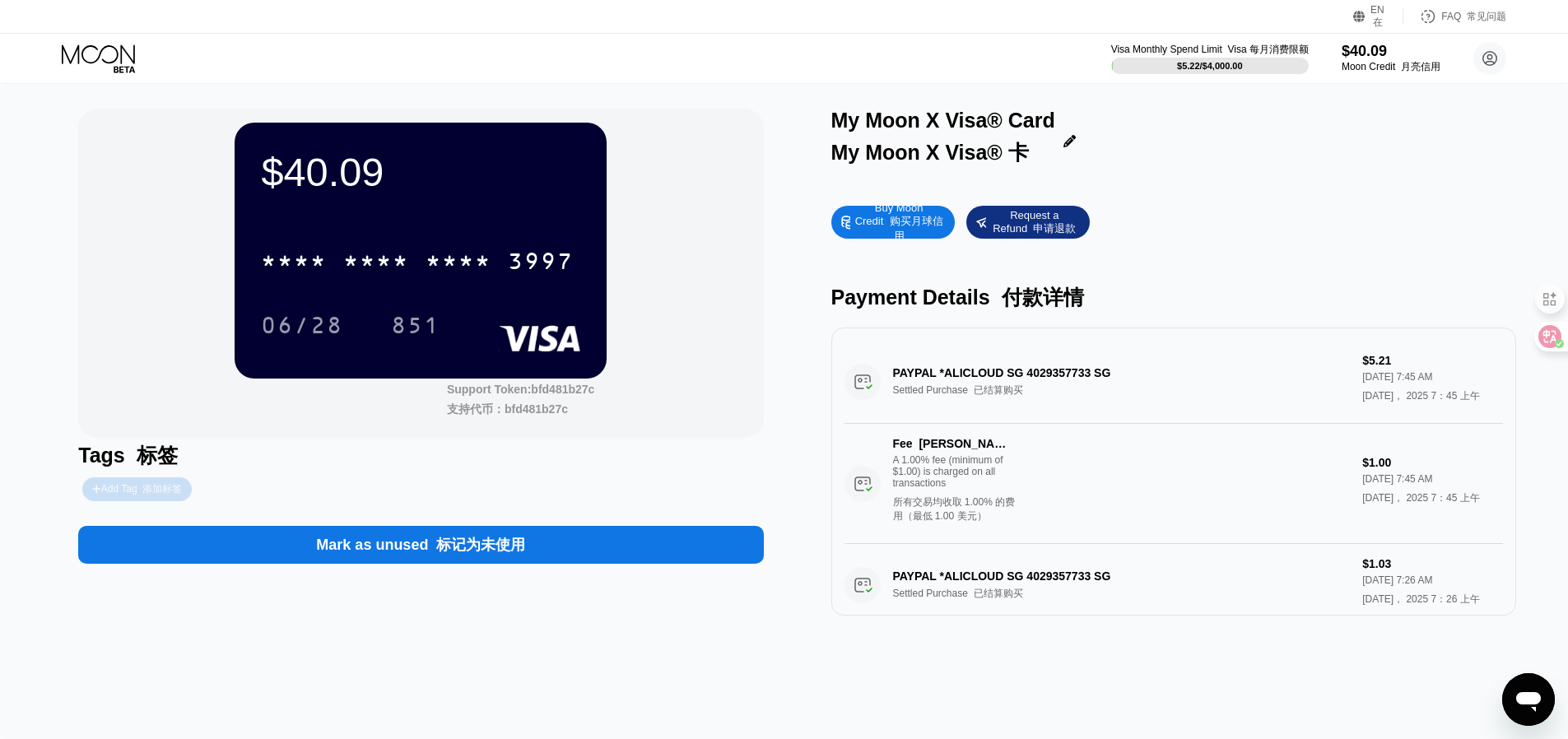
click at [164, 487] on font "添加标签" at bounding box center [162, 489] width 39 height 12
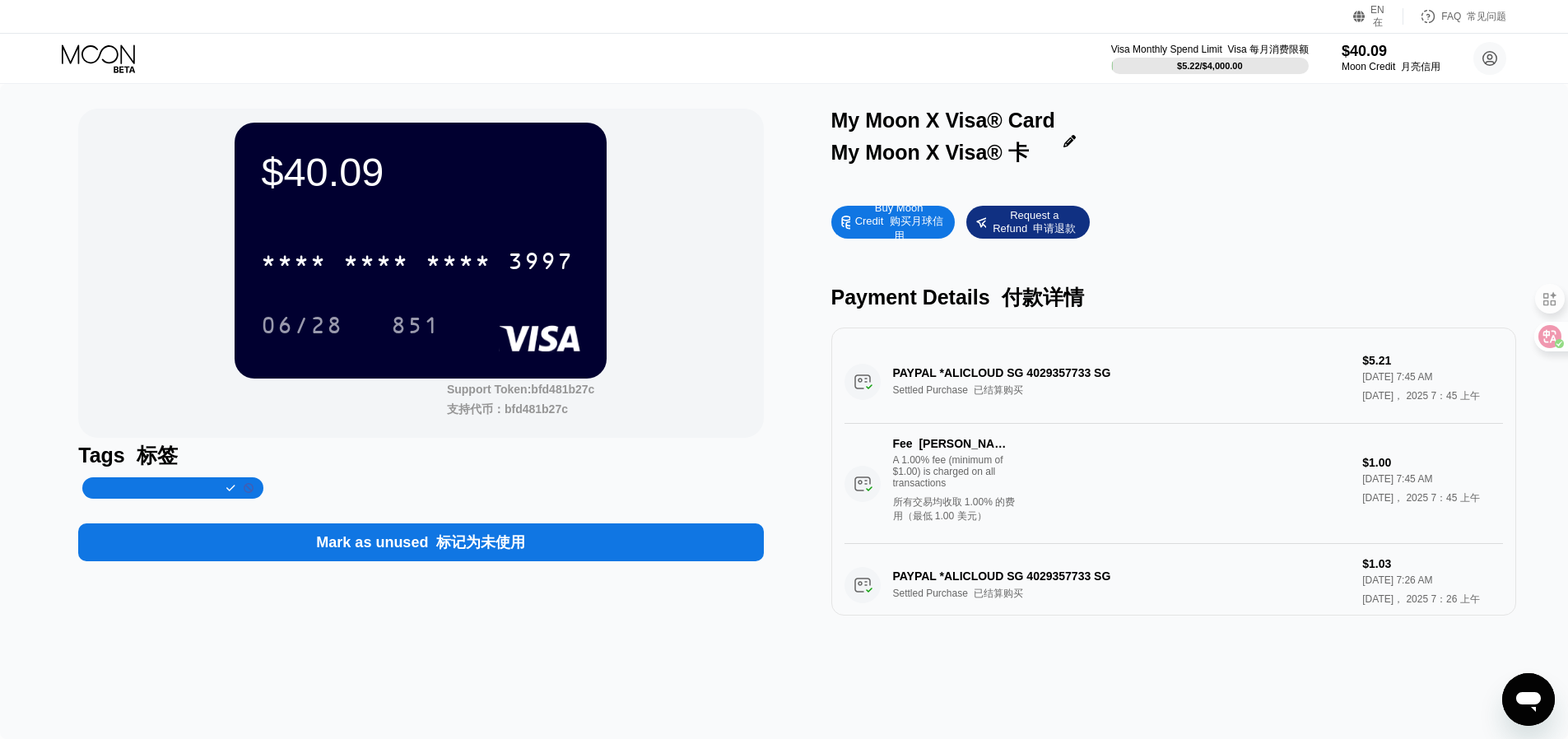
click at [249, 484] on icon at bounding box center [249, 488] width 10 height 10
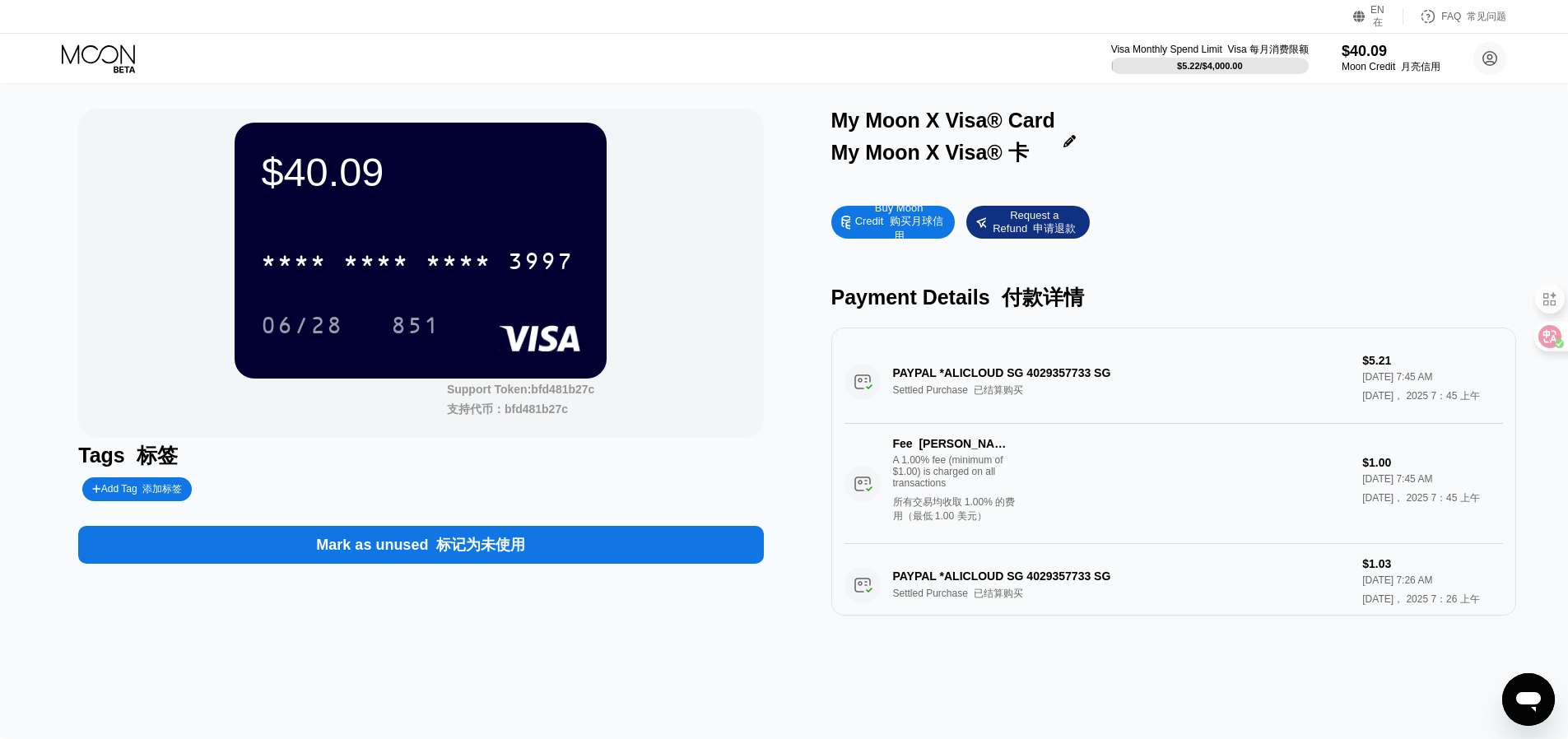
click at [443, 543] on font "标记为未使用" at bounding box center [480, 545] width 89 height 17
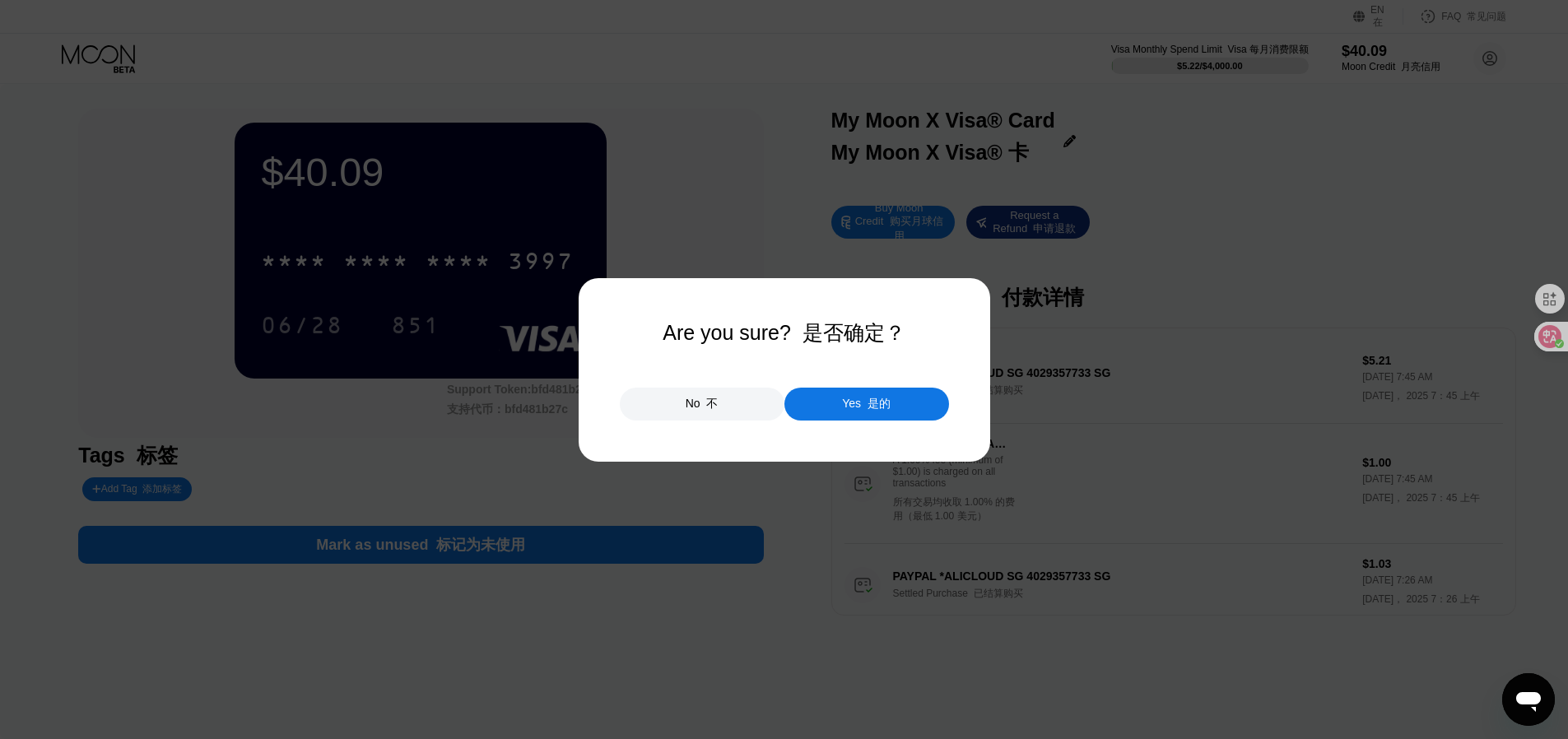
click at [907, 404] on div "Yes 是的" at bounding box center [866, 403] width 164 height 32
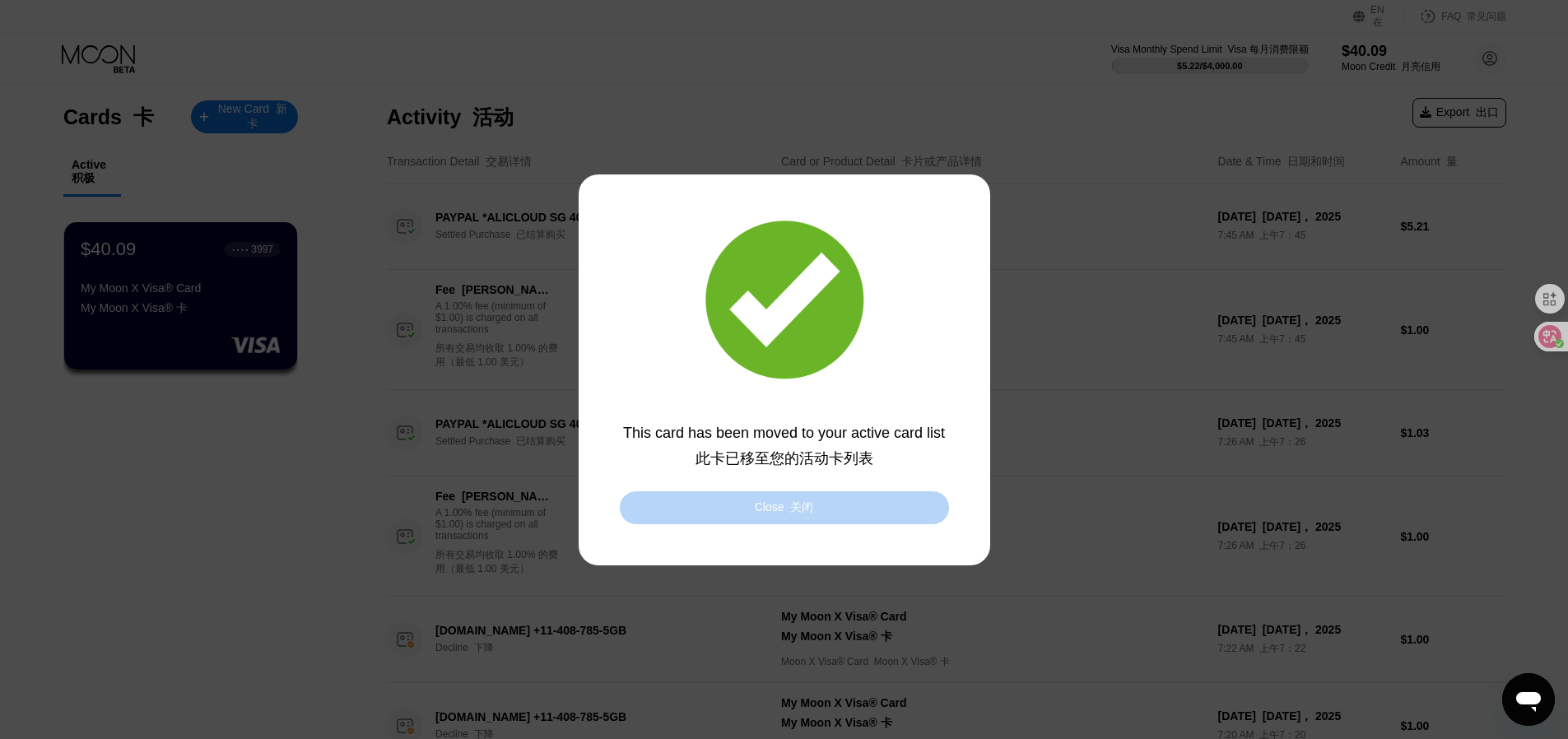
click at [769, 509] on div "Close 关闭" at bounding box center [784, 508] width 59 height 15
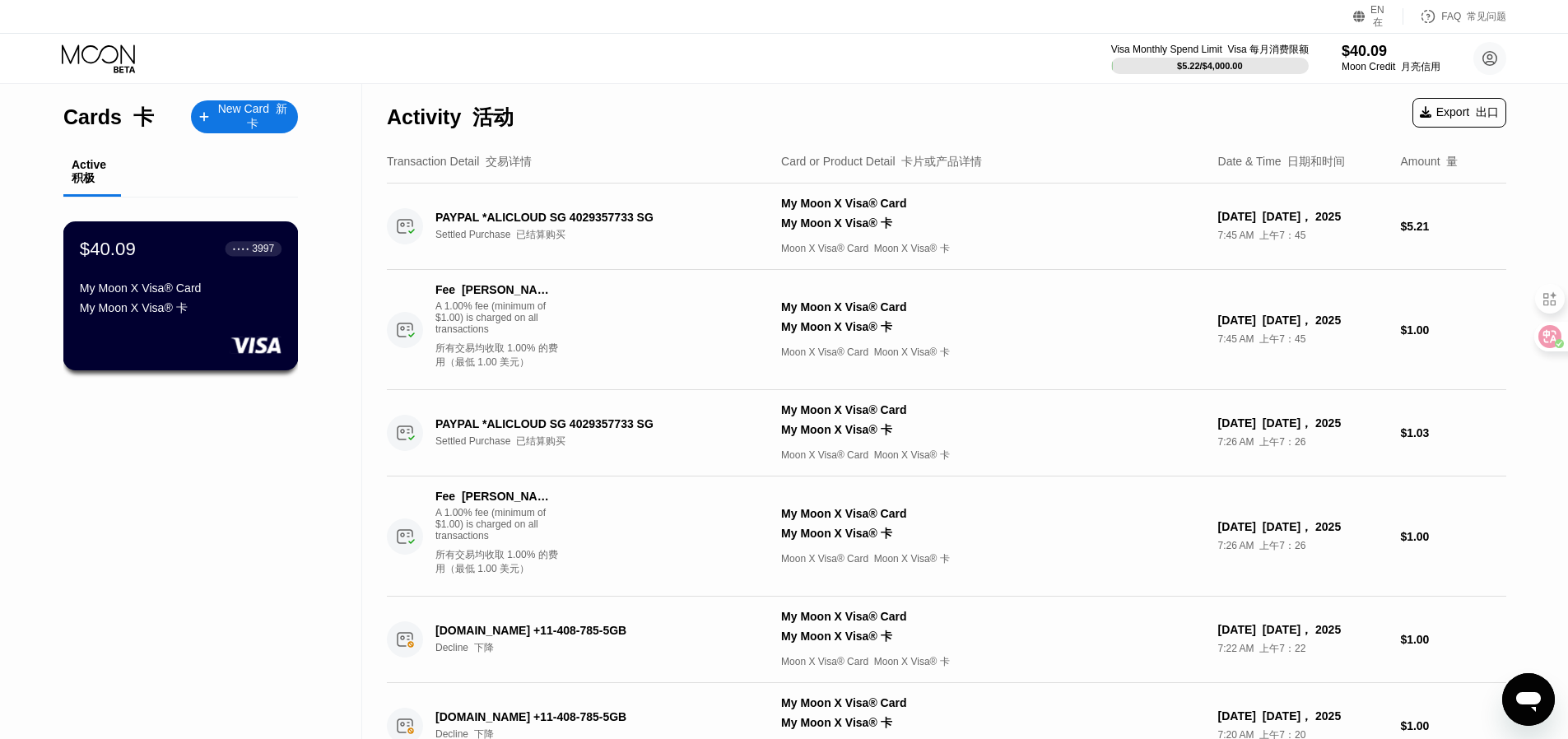
click at [183, 278] on div "$40.09 ● ● ● ● 3997 My Moon X Visa® Card My Moon X Visa® 卡" at bounding box center [180, 283] width 202 height 92
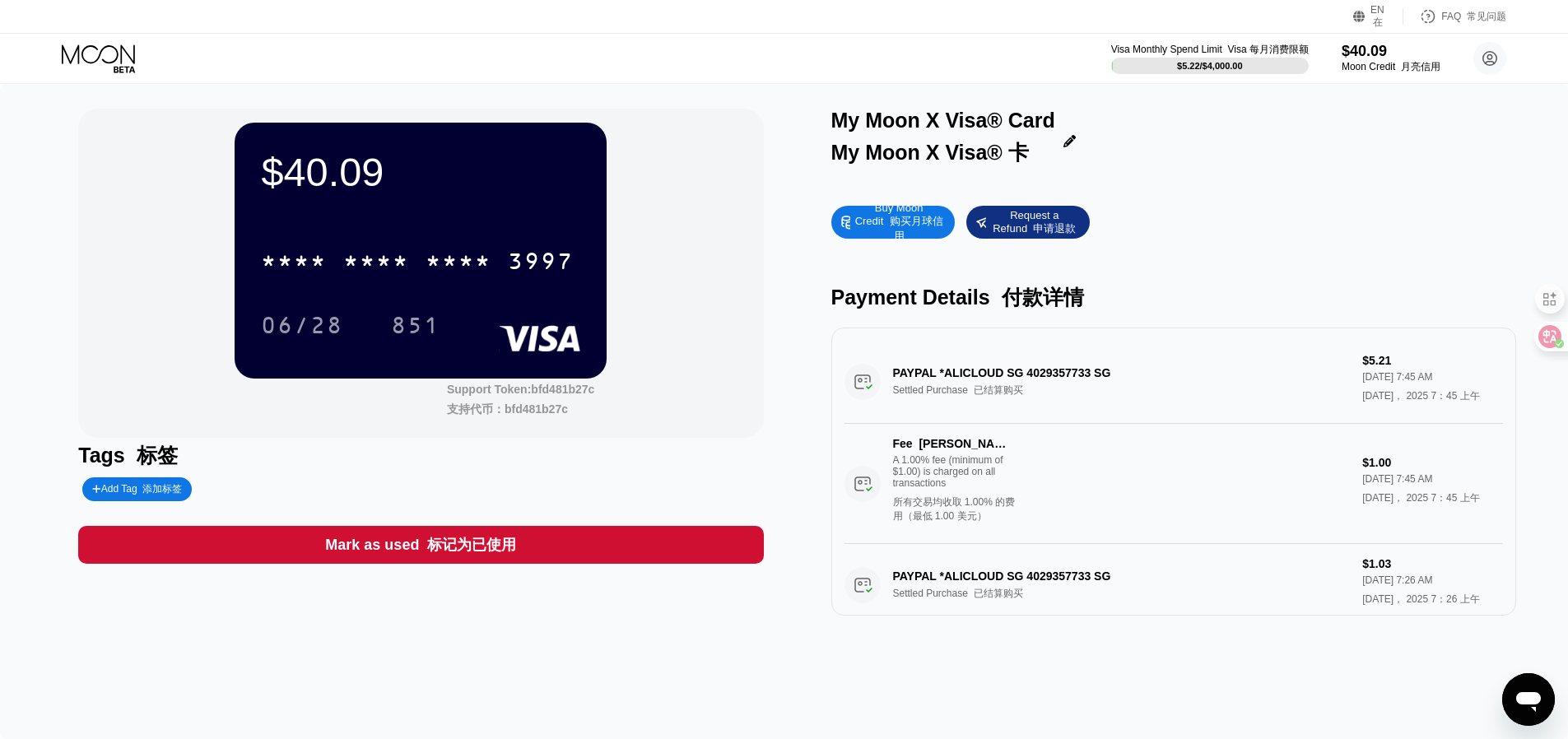
click at [507, 208] on div "$40.09 * * * * * * * * * * * * 3997 06/28 851" at bounding box center [420, 250] width 372 height 255
click at [472, 253] on div "* * * *" at bounding box center [458, 263] width 66 height 27
click at [1489, 61] on icon at bounding box center [1489, 58] width 9 height 9
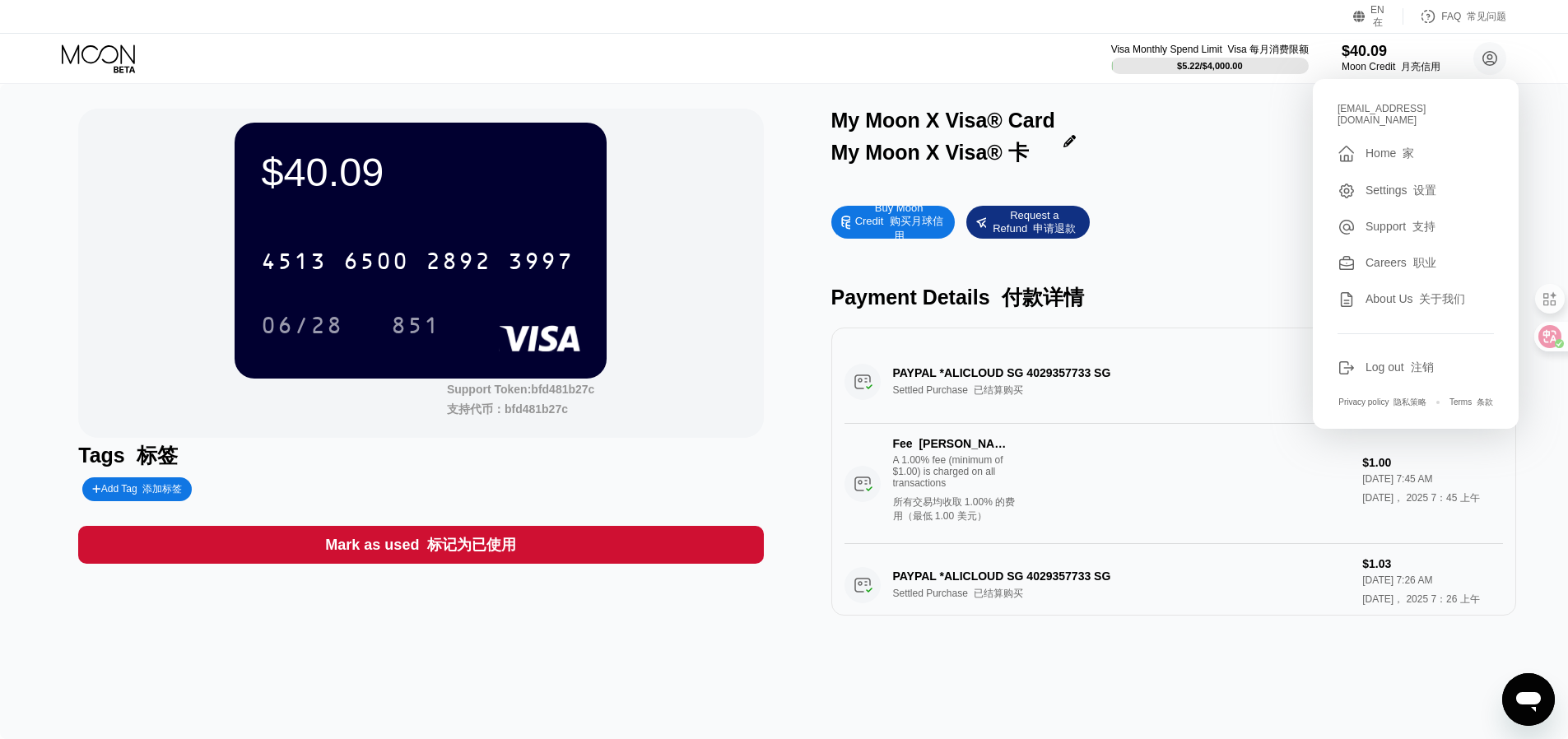
click at [166, 481] on div "Add Tag 添加标签" at bounding box center [137, 489] width 109 height 24
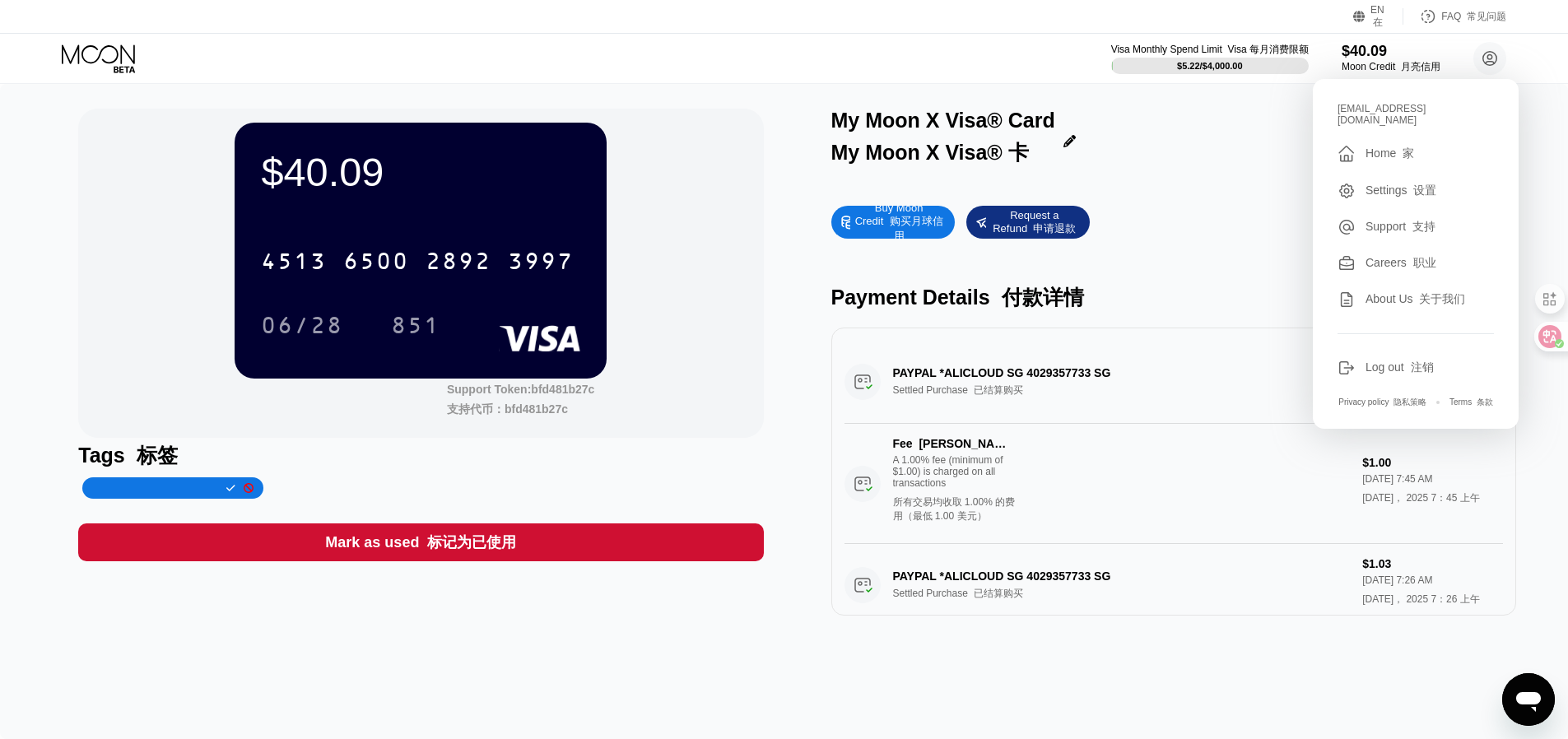
click at [247, 490] on icon at bounding box center [249, 488] width 10 height 10
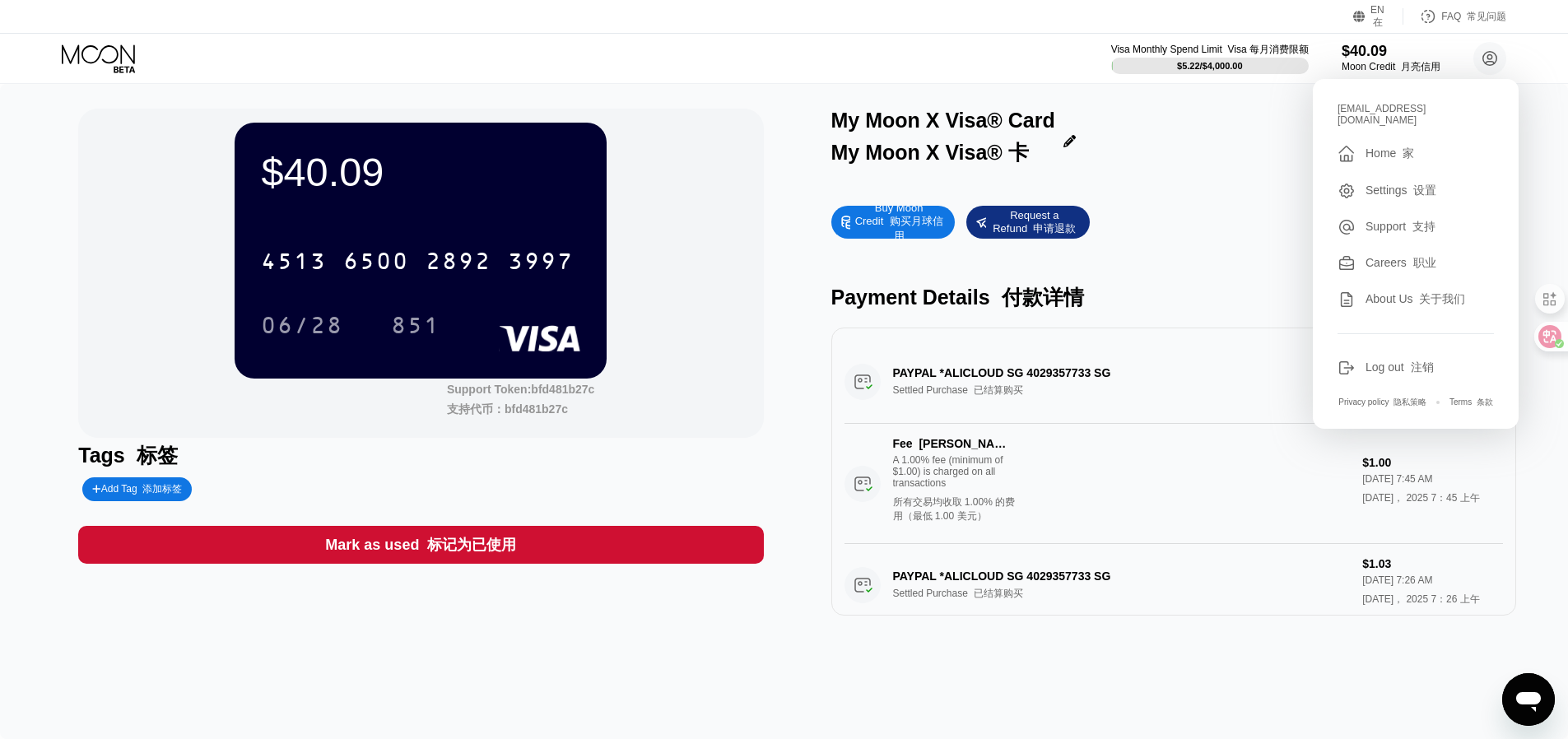
click at [123, 65] on icon at bounding box center [100, 58] width 77 height 29
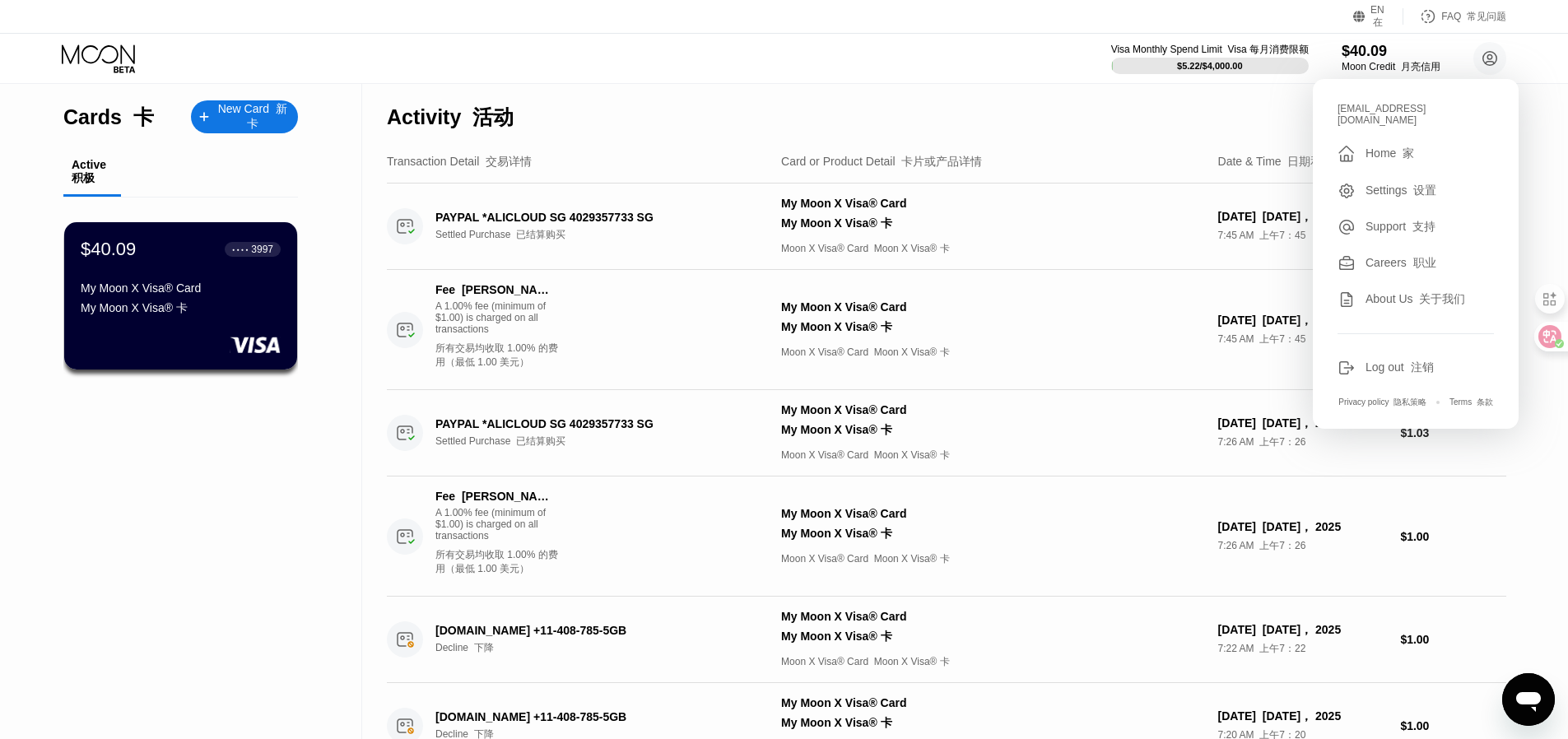
drag, startPoint x: 82, startPoint y: 187, endPoint x: 92, endPoint y: 180, distance: 12.2
click at [89, 183] on font "积极" at bounding box center [83, 177] width 23 height 13
click at [1209, 96] on div "Activity 活动 Export 出口" at bounding box center [946, 112] width 1119 height 58
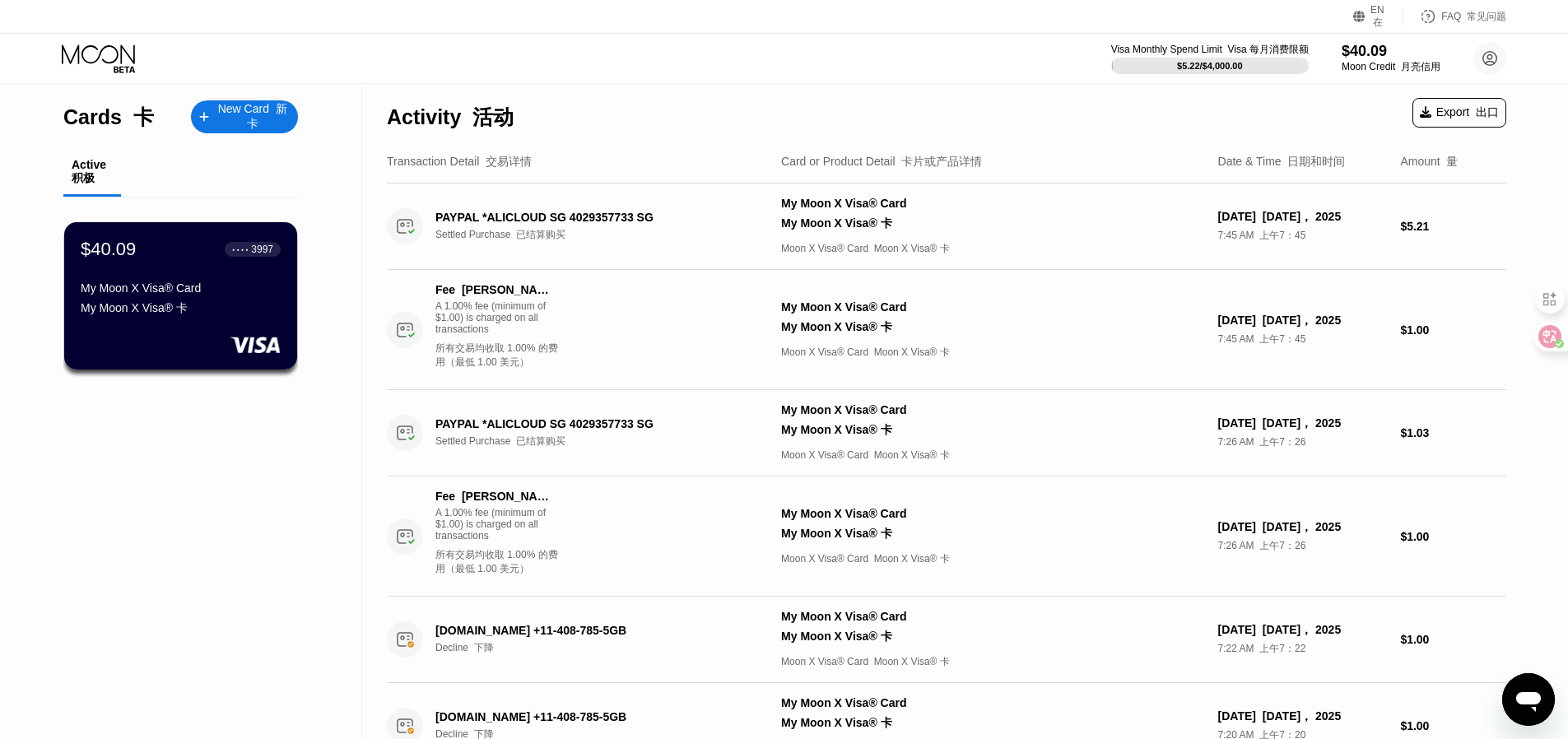
click at [1419, 117] on div "Export 出口" at bounding box center [1459, 113] width 93 height 30
